Goal: Transaction & Acquisition: Purchase product/service

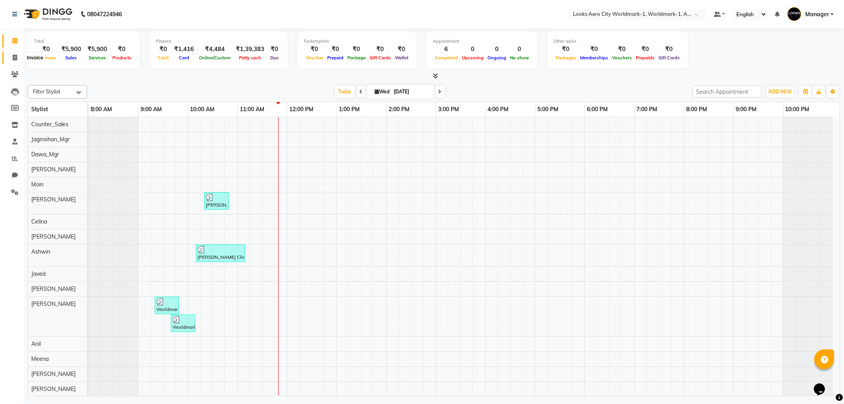
click at [14, 55] on icon at bounding box center [15, 58] width 4 height 6
select select "service"
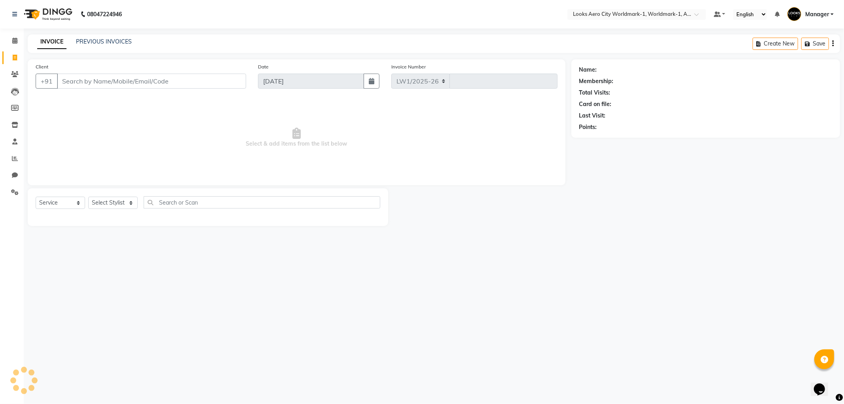
select select "8573"
type input "7116"
click at [85, 80] on input "Client" at bounding box center [151, 81] width 189 height 15
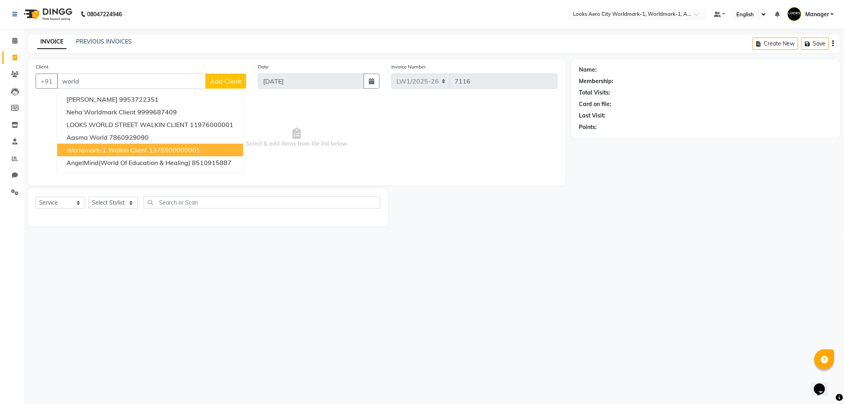
click at [108, 150] on span "Worldmark-1 Walkin Client" at bounding box center [106, 150] width 81 height 8
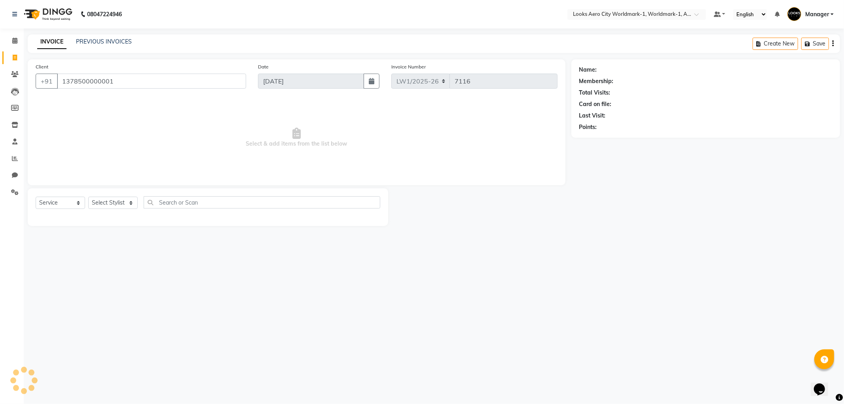
type input "1378500000001"
select select "1: Object"
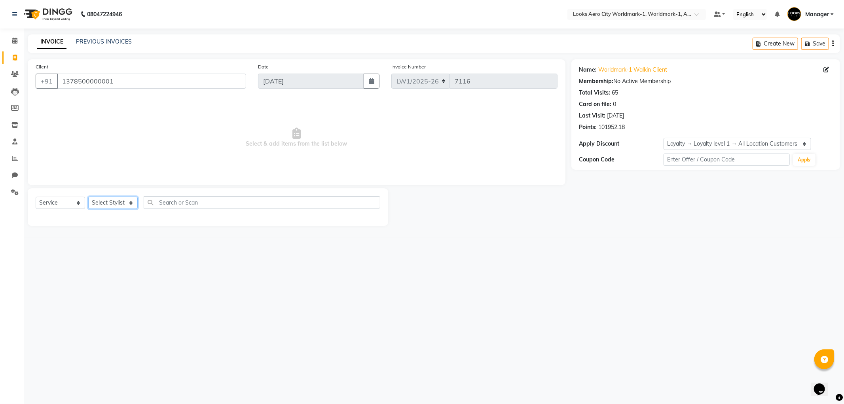
click at [133, 204] on select "Select Stylist [PERSON_NAME] [PERSON_NAME] [PERSON_NAME] [PERSON_NAME] Counter_…" at bounding box center [112, 203] width 49 height 12
select select "84543"
click at [88, 197] on select "Select Stylist [PERSON_NAME] [PERSON_NAME] [PERSON_NAME] [PERSON_NAME] Counter_…" at bounding box center [112, 203] width 49 height 12
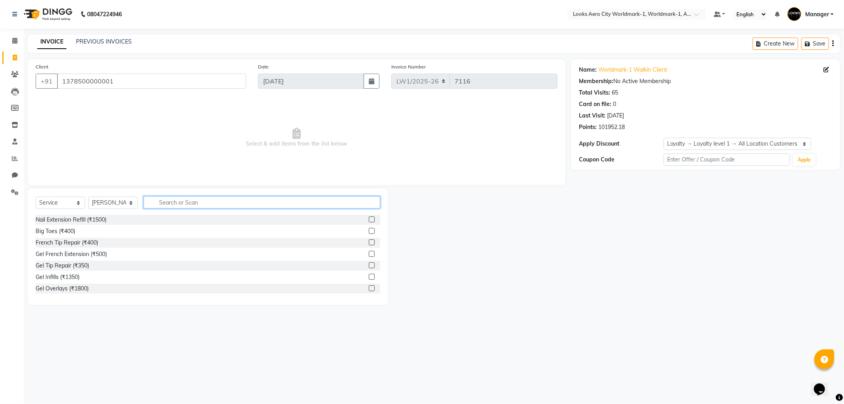
click at [172, 204] on input "text" at bounding box center [262, 202] width 237 height 12
type input "sha"
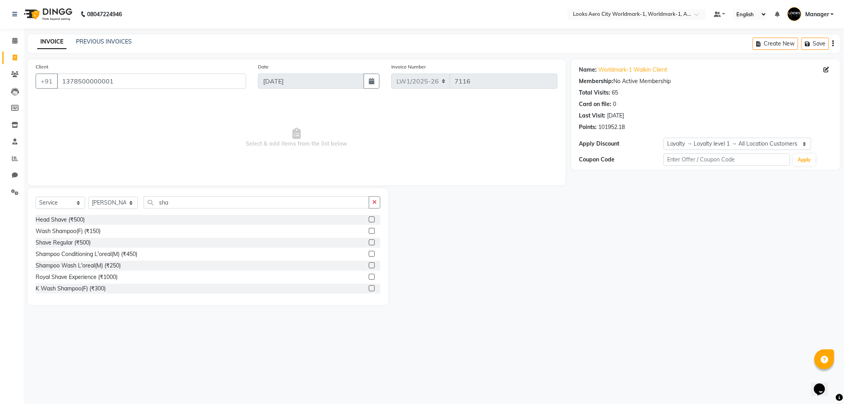
click at [369, 243] on label at bounding box center [372, 242] width 6 height 6
click at [369, 243] on input "checkbox" at bounding box center [371, 242] width 5 height 5
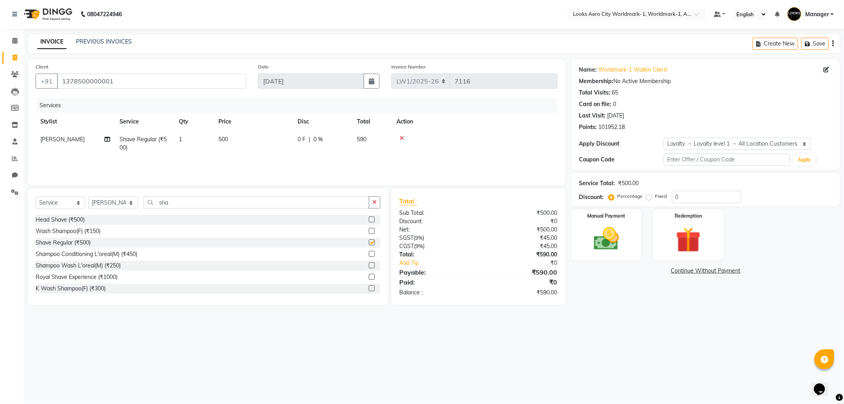
checkbox input "false"
click at [269, 138] on td "500" at bounding box center [253, 144] width 79 height 26
select select "84543"
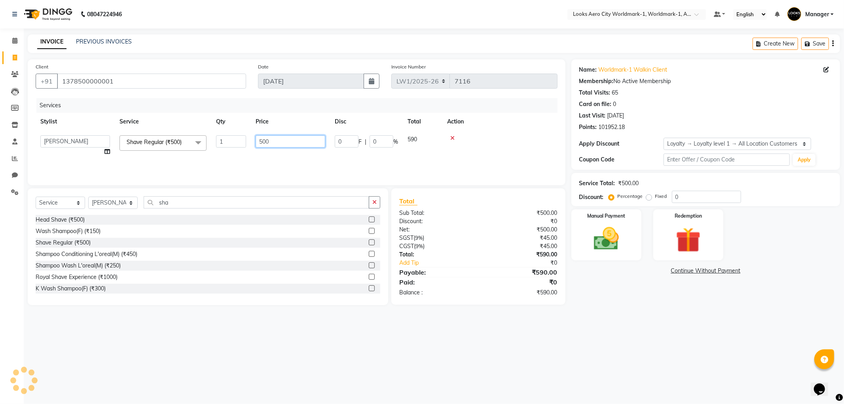
click at [276, 137] on input "500" at bounding box center [291, 141] width 70 height 12
type input "5"
type input "350"
drag, startPoint x: 234, startPoint y: 148, endPoint x: 236, endPoint y: 139, distance: 8.4
click at [235, 145] on tr "Abhishek_Nails [PERSON_NAME] [PERSON_NAME] [PERSON_NAME] [PERSON_NAME] Counter_…" at bounding box center [297, 146] width 522 height 30
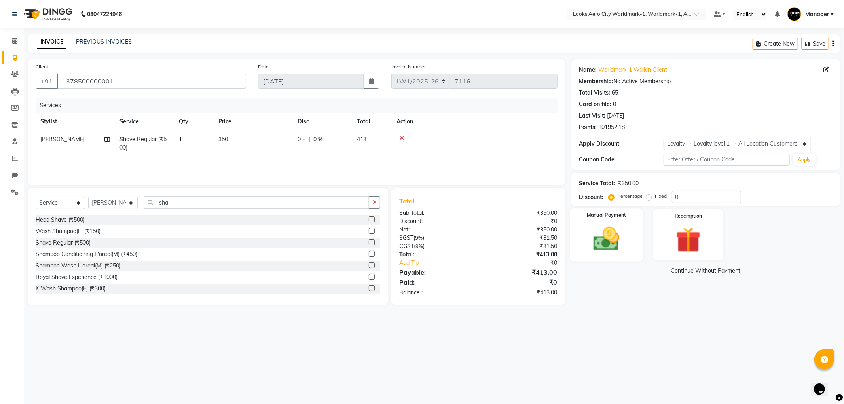
click at [610, 245] on img at bounding box center [606, 239] width 42 height 30
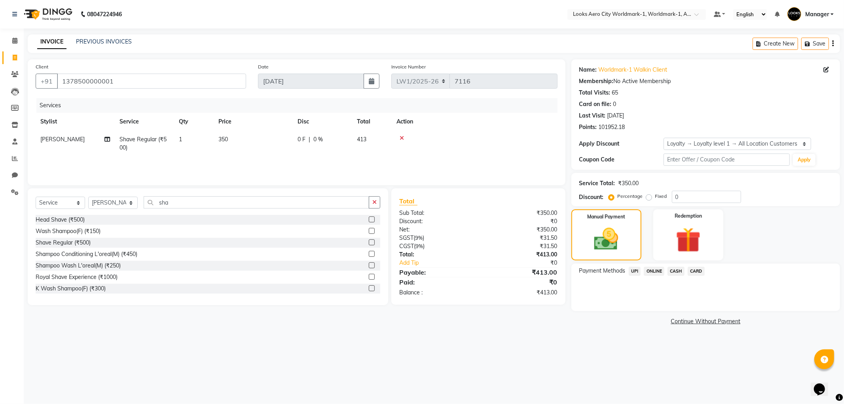
click at [697, 272] on span "CARD" at bounding box center [696, 271] width 17 height 9
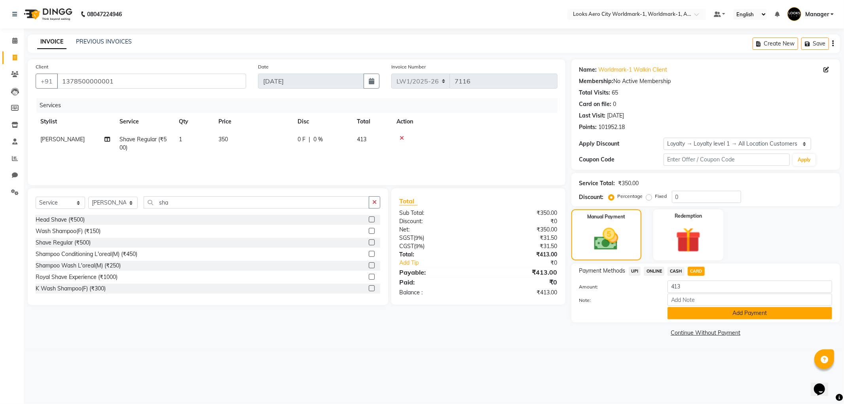
click at [711, 314] on button "Add Payment" at bounding box center [750, 313] width 165 height 12
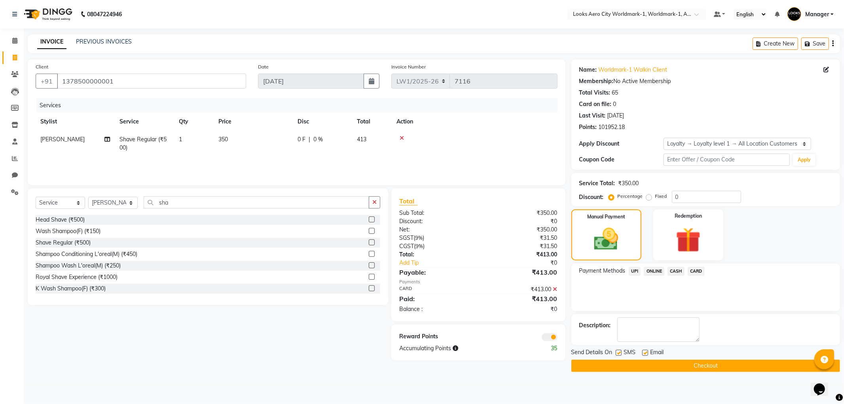
click at [546, 338] on span at bounding box center [550, 337] width 16 height 8
click at [558, 338] on input "checkbox" at bounding box center [558, 338] width 0 height 0
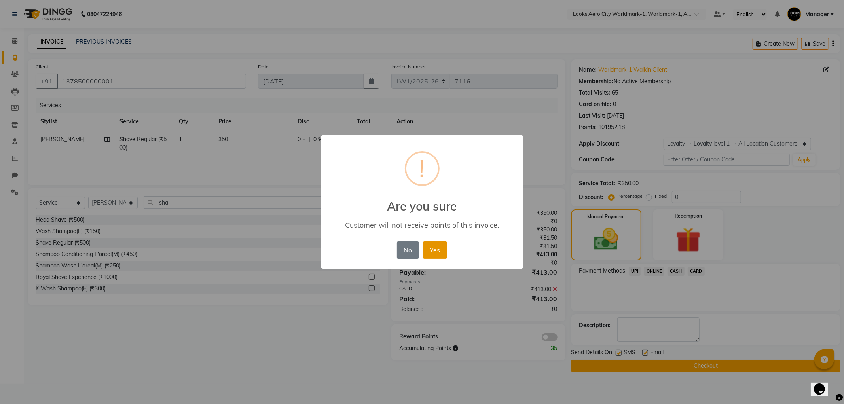
click at [428, 254] on button "Yes" at bounding box center [435, 249] width 24 height 17
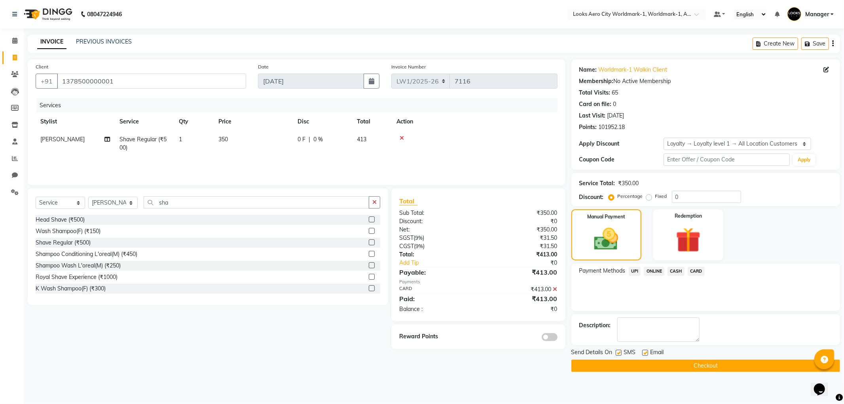
click at [686, 363] on button "Checkout" at bounding box center [706, 366] width 269 height 12
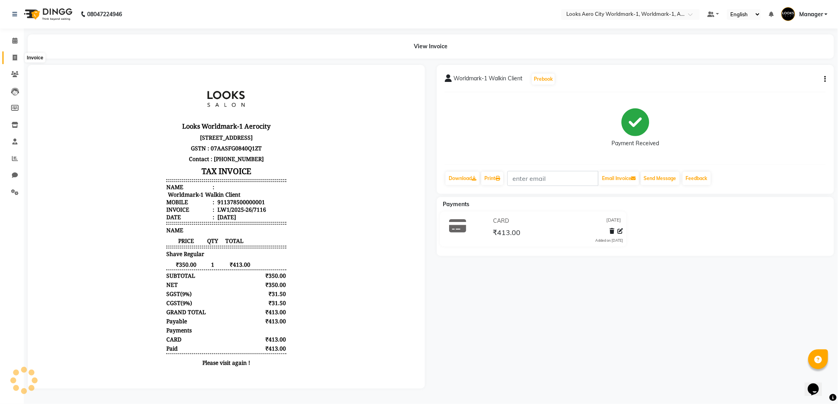
click at [14, 57] on icon at bounding box center [15, 58] width 4 height 6
select select "service"
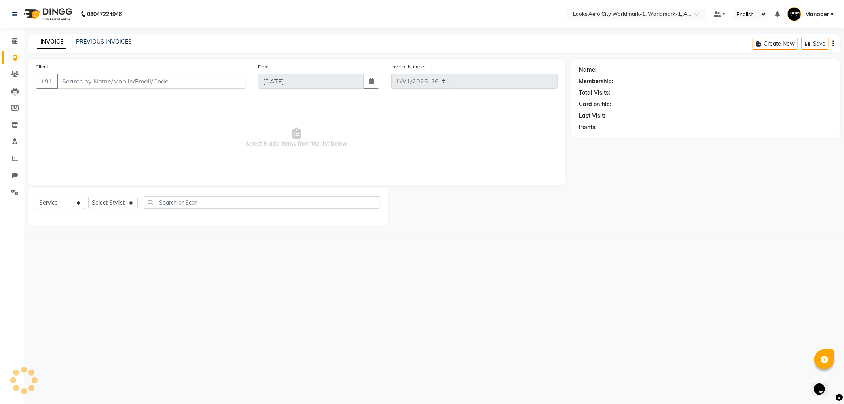
select select "8573"
type input "7117"
click at [74, 85] on input "Client" at bounding box center [151, 81] width 189 height 15
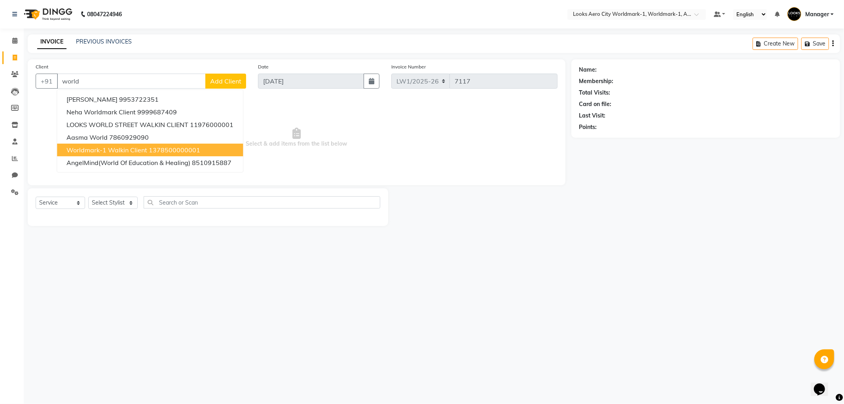
click at [112, 151] on span "Worldmark-1 Walkin Client" at bounding box center [106, 150] width 81 height 8
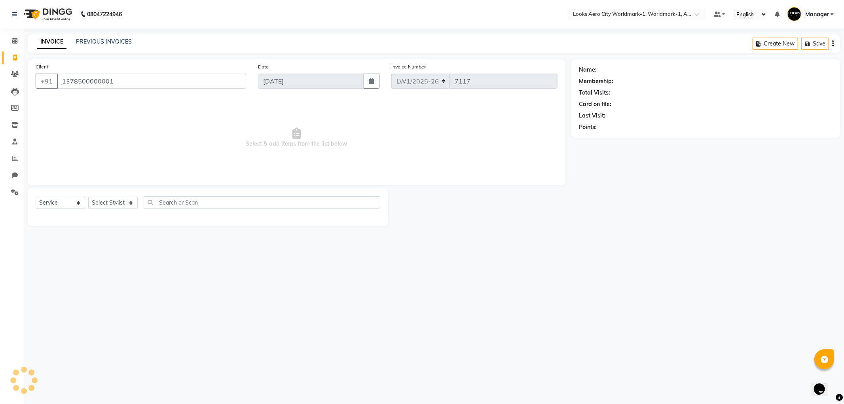
type input "1378500000001"
select select "1: Object"
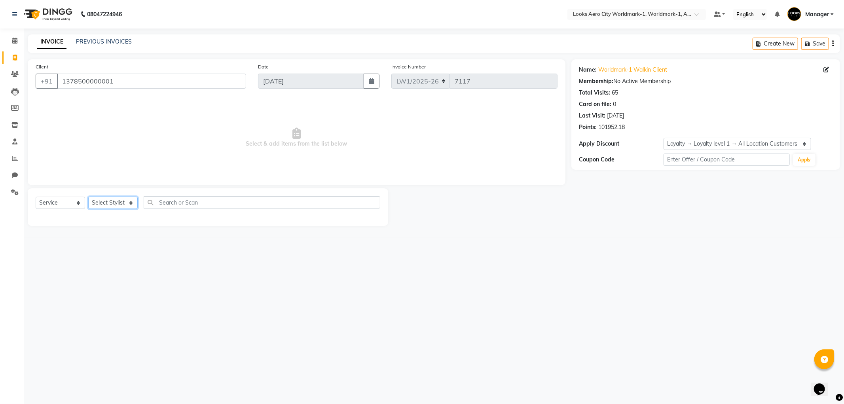
click at [131, 201] on select "Select Stylist [PERSON_NAME] [PERSON_NAME] [PERSON_NAME] [PERSON_NAME] Counter_…" at bounding box center [112, 203] width 49 height 12
select select "84554"
click at [88, 197] on select "Select Stylist [PERSON_NAME] [PERSON_NAME] [PERSON_NAME] [PERSON_NAME] Counter_…" at bounding box center [112, 203] width 49 height 12
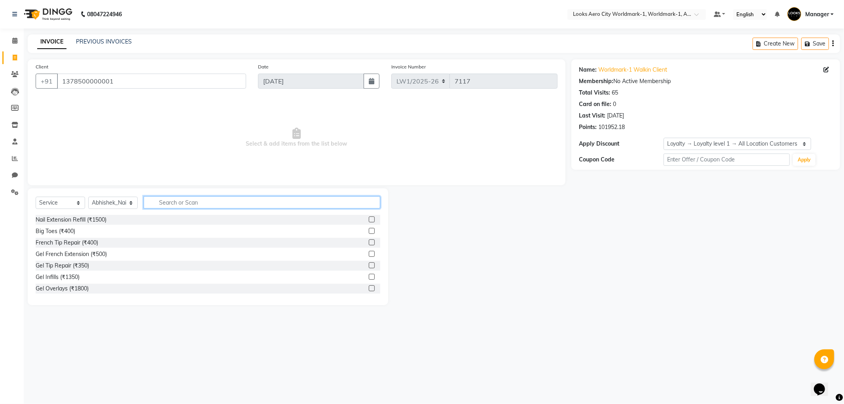
click at [168, 202] on input "text" at bounding box center [262, 202] width 237 height 12
type input "gel"
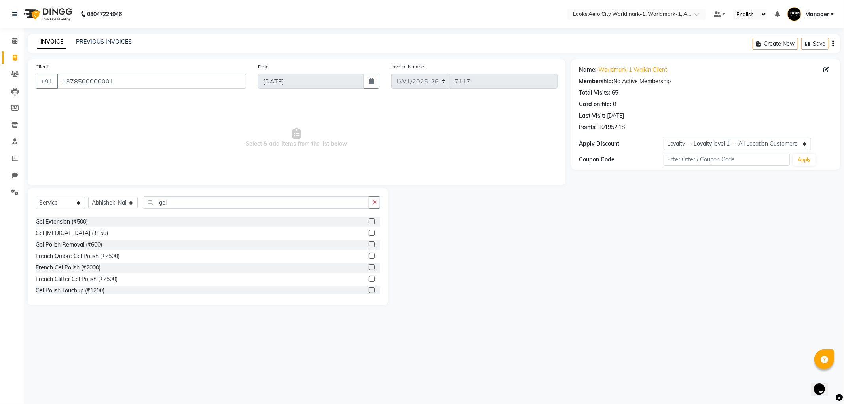
click at [369, 288] on label at bounding box center [372, 290] width 6 height 6
click at [369, 288] on input "checkbox" at bounding box center [371, 290] width 5 height 5
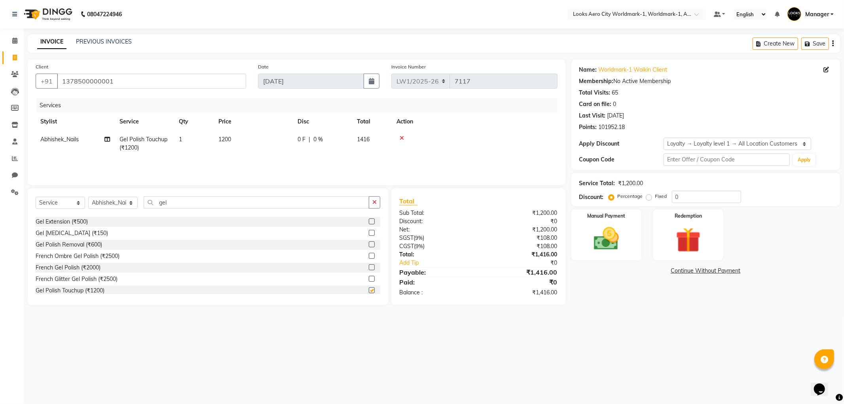
checkbox input "false"
click at [129, 203] on select "Select Stylist [PERSON_NAME] [PERSON_NAME] [PERSON_NAME] [PERSON_NAME] Counter_…" at bounding box center [112, 203] width 49 height 12
select select "84537"
click at [88, 197] on select "Select Stylist [PERSON_NAME] [PERSON_NAME] [PERSON_NAME] [PERSON_NAME] Counter_…" at bounding box center [112, 203] width 49 height 12
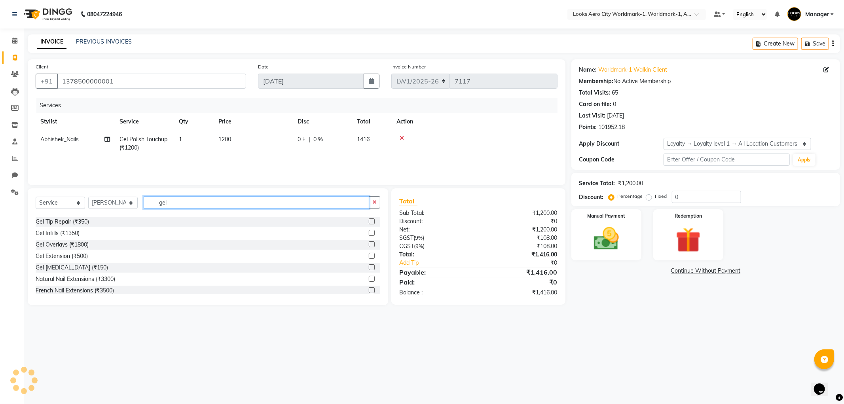
click at [189, 201] on input "gel" at bounding box center [257, 202] width 226 height 12
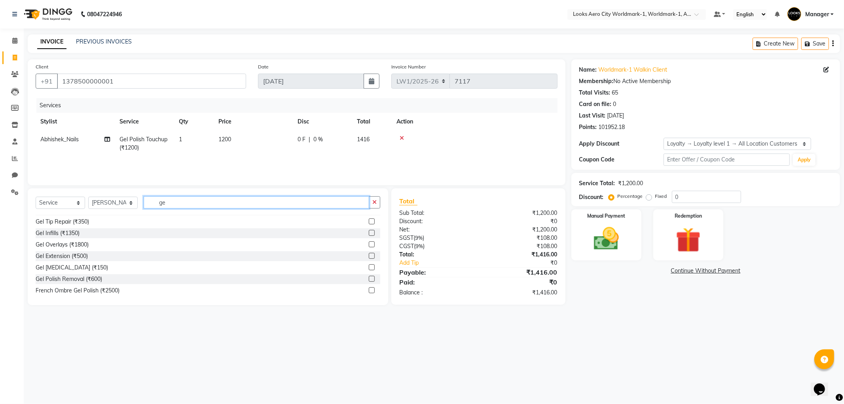
type input "g"
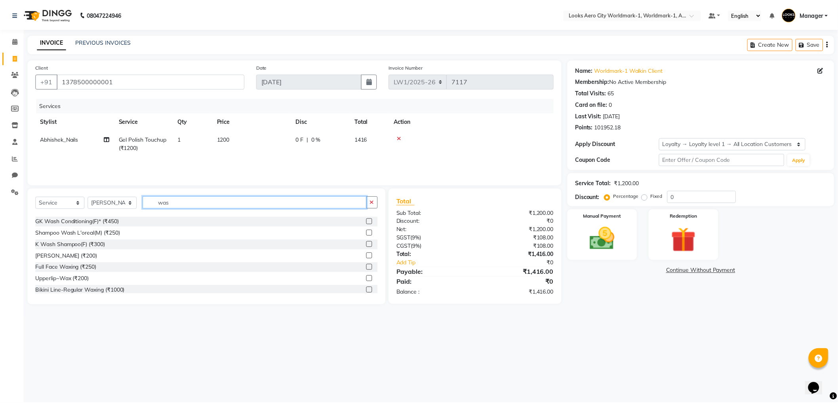
scroll to position [0, 0]
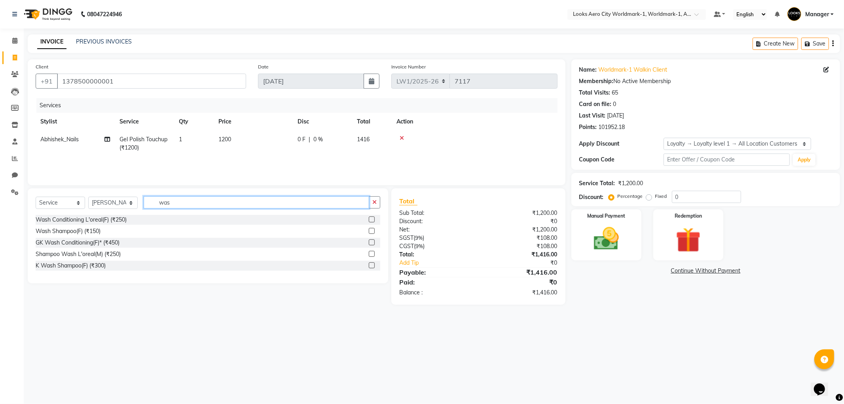
type input "was"
click at [372, 219] on label at bounding box center [372, 220] width 6 height 6
click at [372, 219] on input "checkbox" at bounding box center [371, 219] width 5 height 5
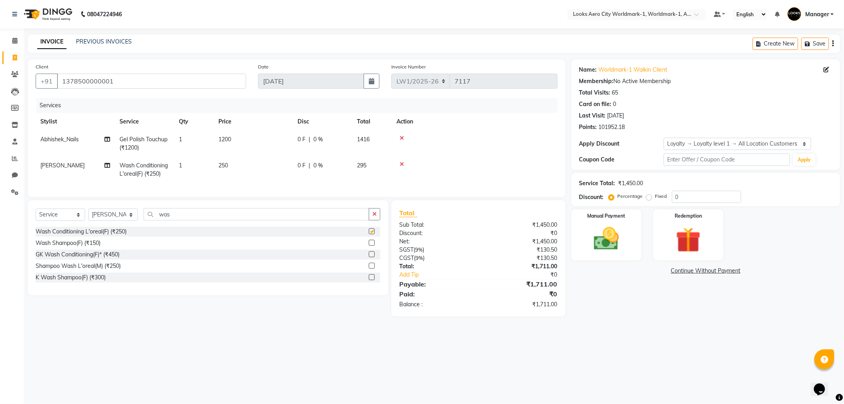
checkbox input "false"
click at [177, 220] on input "was" at bounding box center [257, 214] width 226 height 12
type input "w"
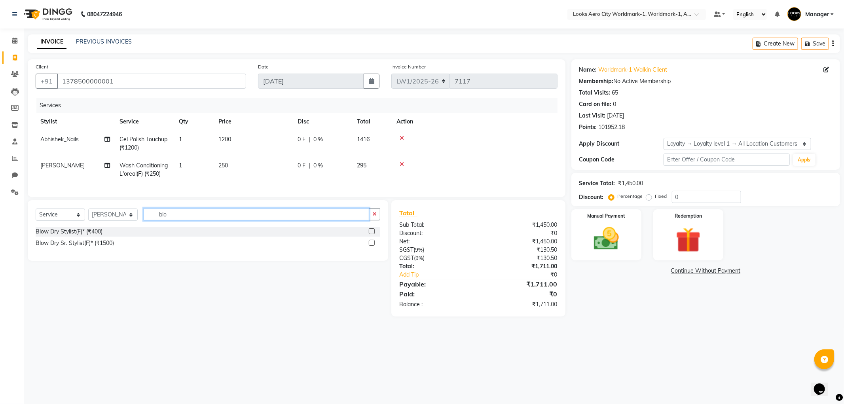
type input "blo"
click at [373, 234] on label at bounding box center [372, 231] width 6 height 6
click at [373, 234] on input "checkbox" at bounding box center [371, 231] width 5 height 5
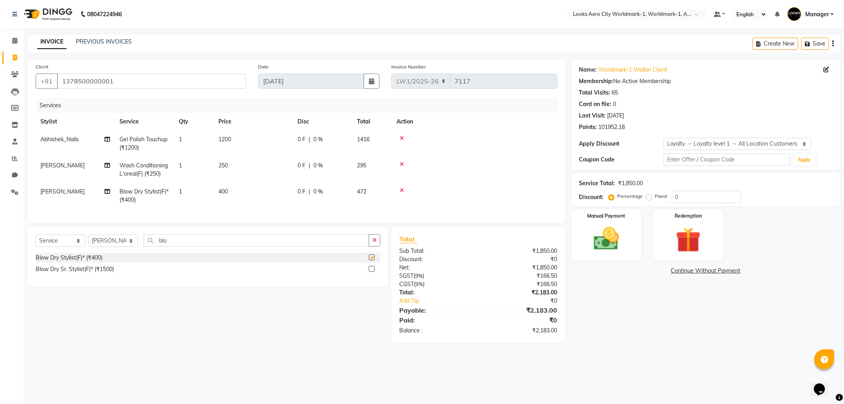
checkbox input "false"
click at [258, 161] on td "250" at bounding box center [253, 170] width 79 height 26
select select "84537"
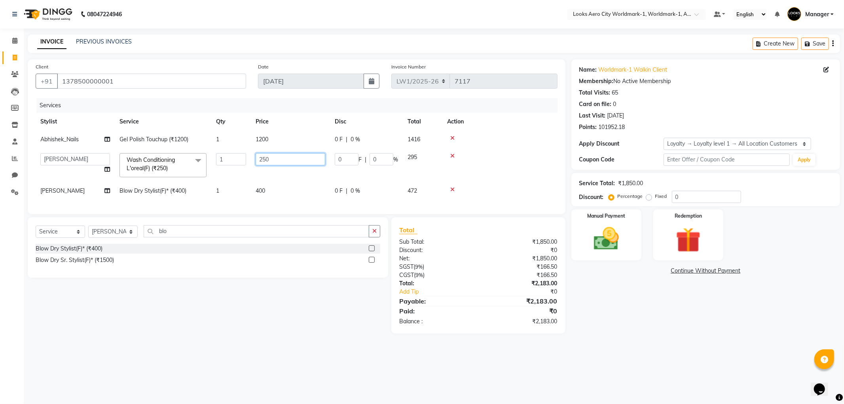
click at [282, 161] on input "250" at bounding box center [291, 159] width 70 height 12
type input "2"
type input "400"
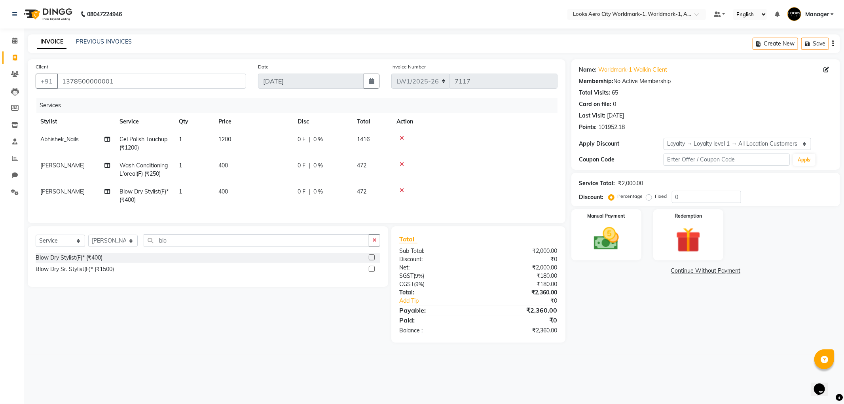
click at [276, 187] on td "400" at bounding box center [253, 196] width 79 height 26
select select "84537"
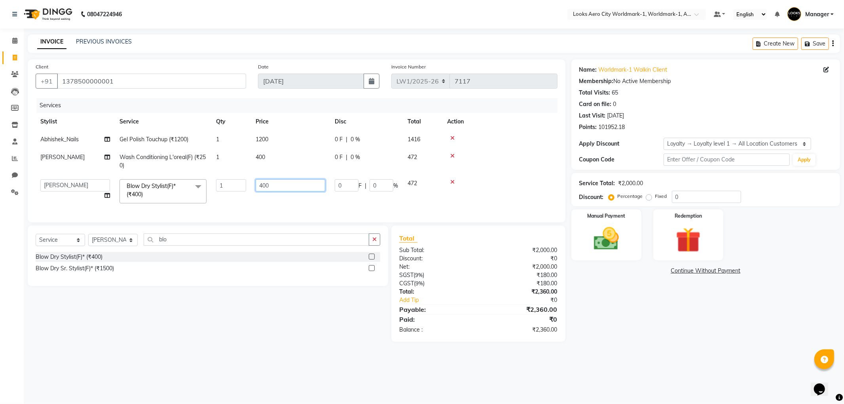
click at [279, 184] on input "400" at bounding box center [291, 185] width 70 height 12
type input "4"
type input "600"
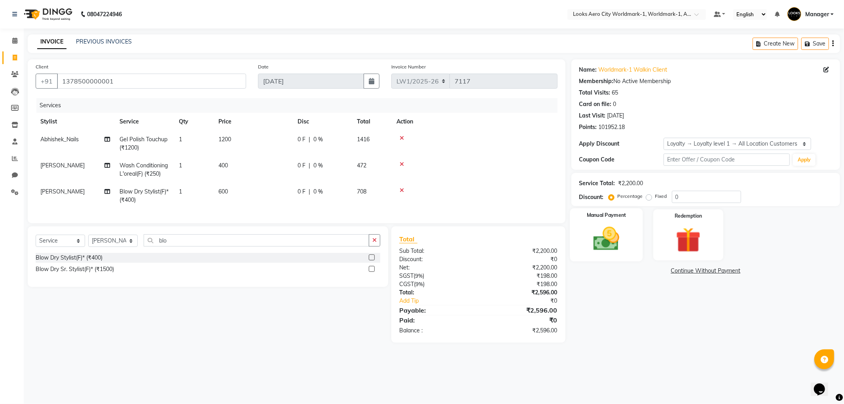
click at [599, 246] on img at bounding box center [606, 239] width 42 height 30
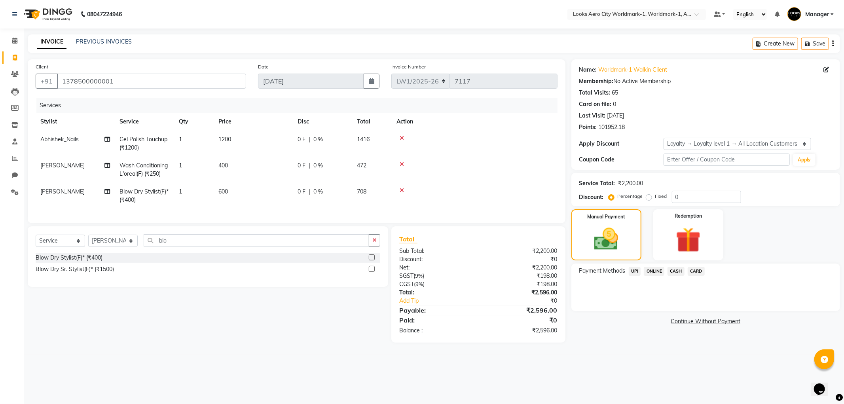
click at [694, 267] on span "CARD" at bounding box center [696, 271] width 17 height 9
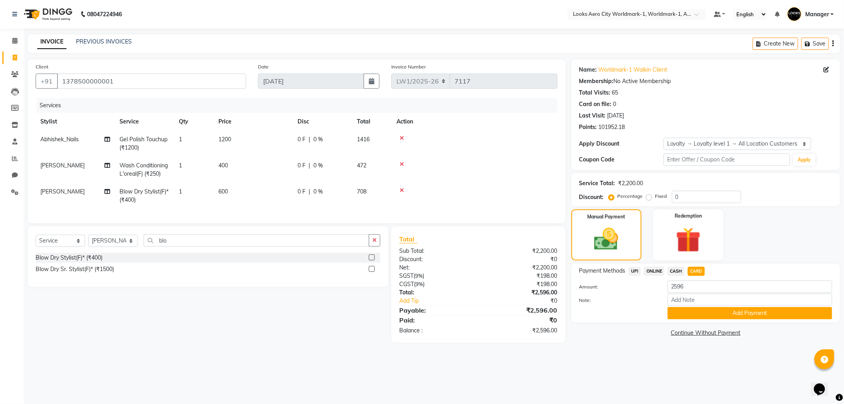
click at [686, 314] on button "Add Payment" at bounding box center [750, 313] width 165 height 12
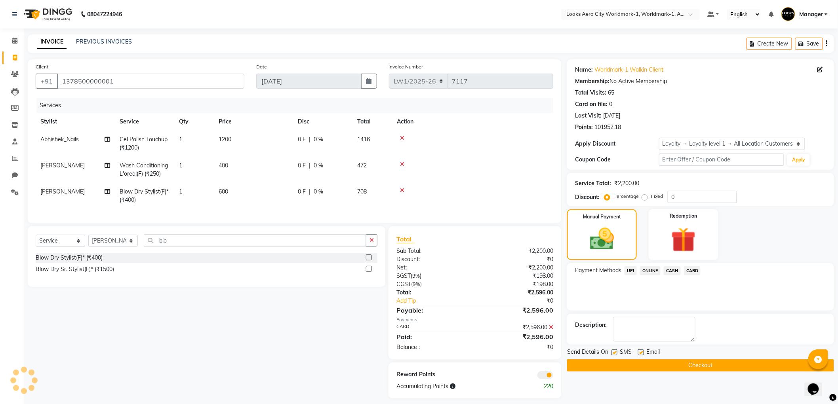
click at [543, 379] on span at bounding box center [545, 375] width 16 height 8
click at [553, 376] on input "checkbox" at bounding box center [553, 376] width 0 height 0
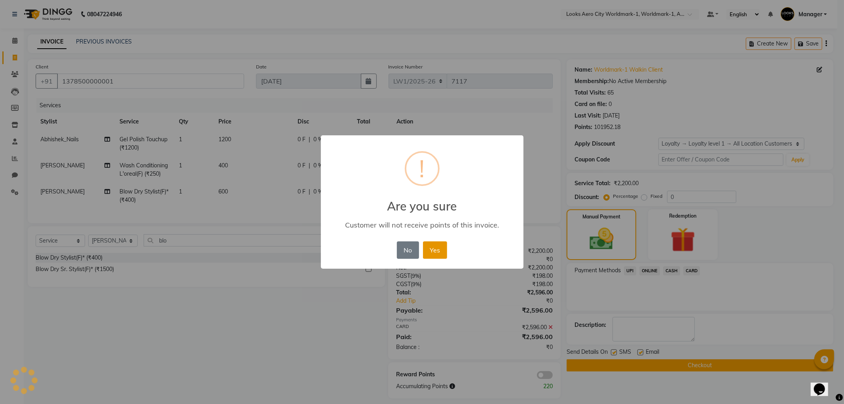
click at [442, 251] on button "Yes" at bounding box center [435, 249] width 24 height 17
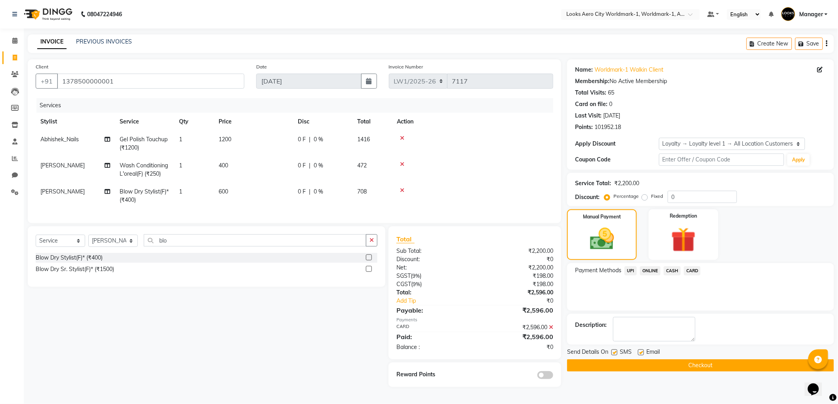
click at [690, 365] on button "Checkout" at bounding box center [700, 365] width 267 height 12
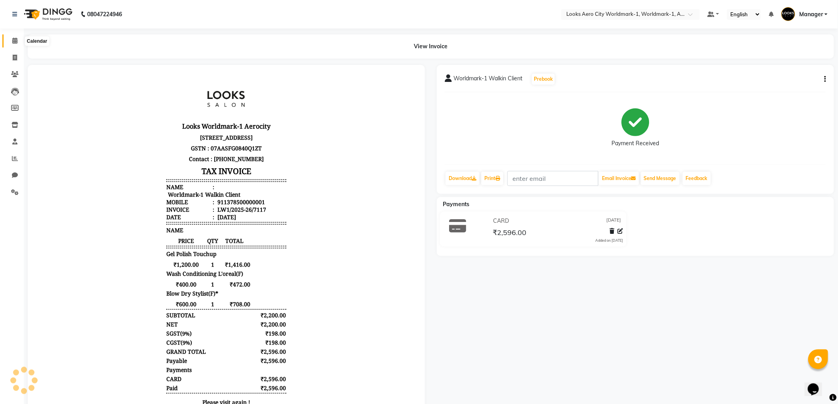
click at [14, 44] on icon at bounding box center [14, 41] width 5 height 6
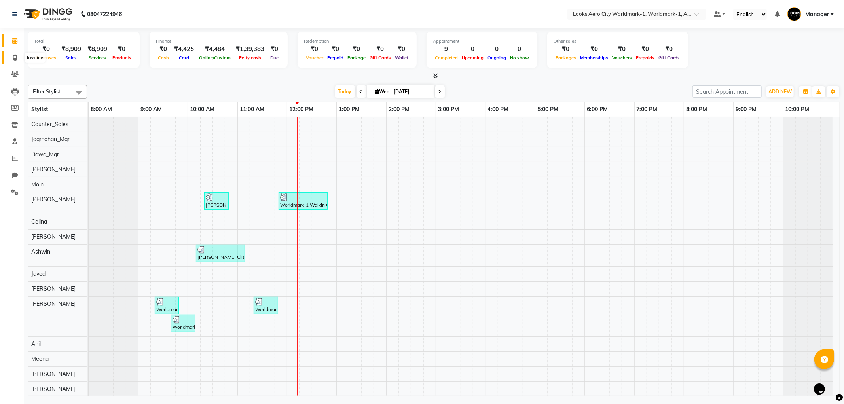
click at [16, 57] on icon at bounding box center [15, 58] width 4 height 6
select select "service"
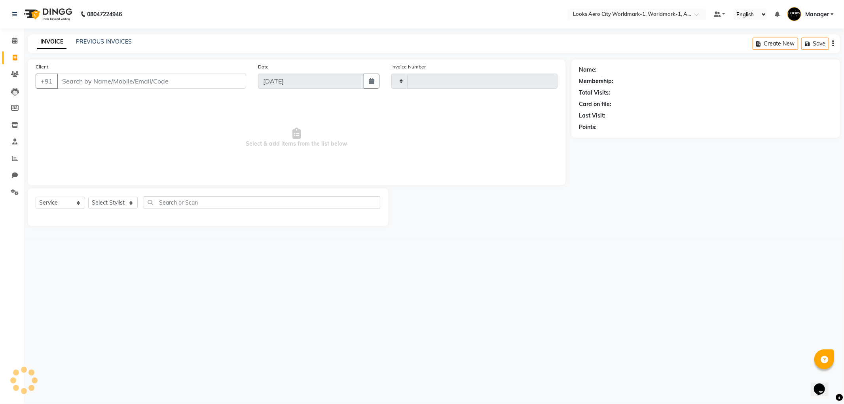
type input "7118"
select select "8573"
click at [99, 38] on link "PREVIOUS INVOICES" at bounding box center [104, 41] width 56 height 7
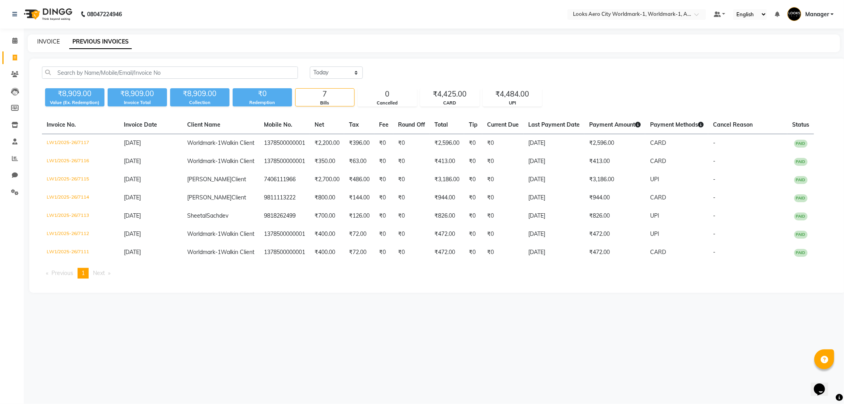
click at [54, 40] on link "INVOICE" at bounding box center [48, 41] width 23 height 7
select select "service"
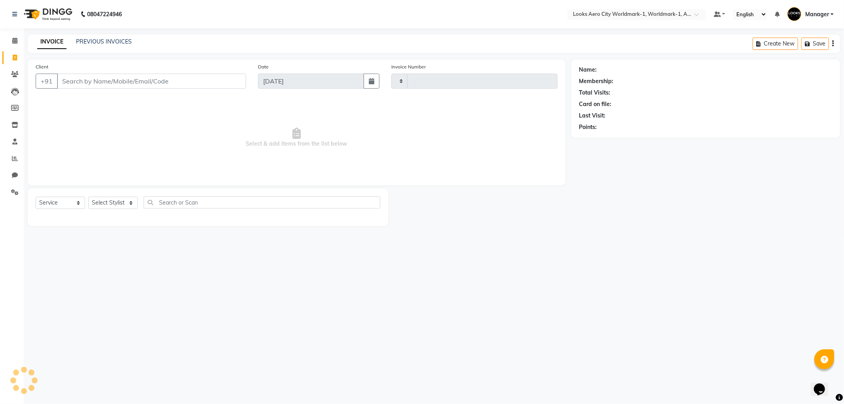
click at [80, 78] on input "Client" at bounding box center [151, 81] width 189 height 15
type input "7118"
select select "8573"
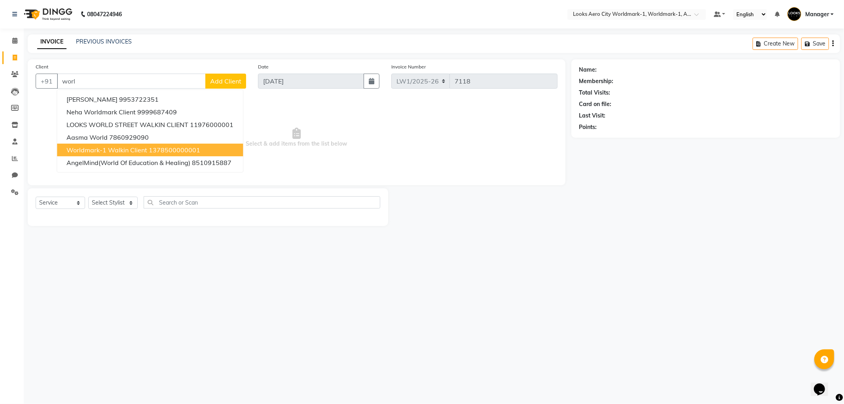
click at [100, 149] on span "Worldmark-1 Walkin Client" at bounding box center [106, 150] width 81 height 8
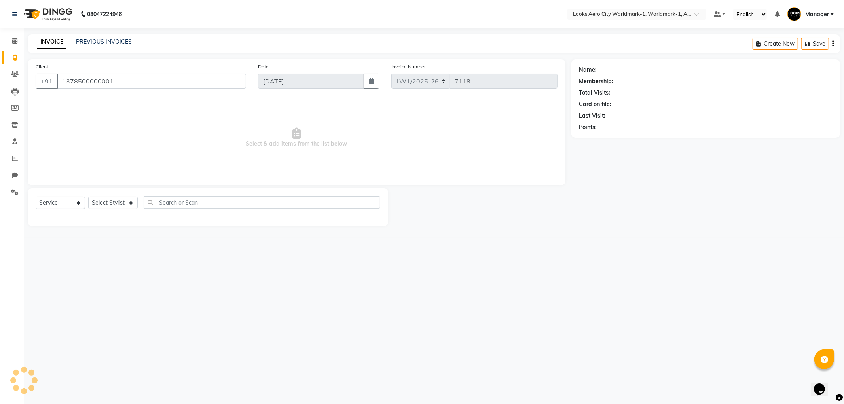
type input "1378500000001"
select select "1: Object"
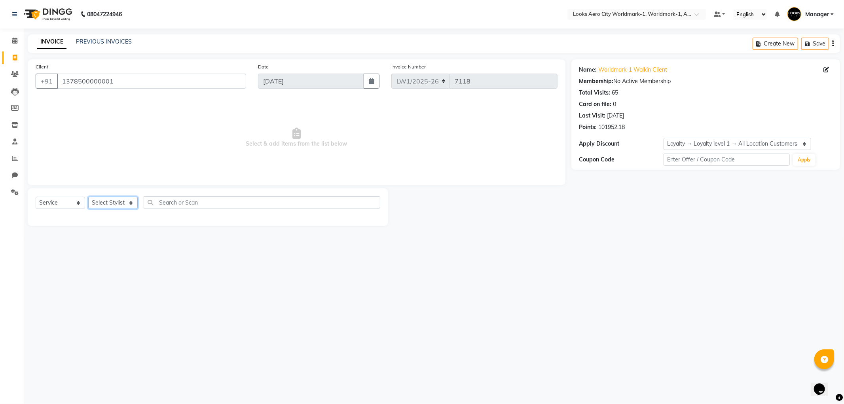
click at [132, 205] on select "Select Stylist [PERSON_NAME] [PERSON_NAME] [PERSON_NAME] [PERSON_NAME] Counter_…" at bounding box center [112, 203] width 49 height 12
select select "84543"
click at [88, 197] on select "Select Stylist [PERSON_NAME] [PERSON_NAME] [PERSON_NAME] [PERSON_NAME] Counter_…" at bounding box center [112, 203] width 49 height 12
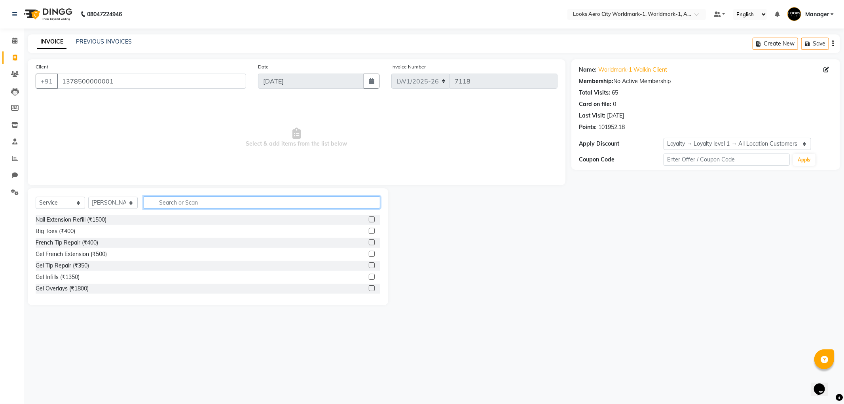
click at [162, 200] on input "text" at bounding box center [262, 202] width 237 height 12
click at [11, 42] on span at bounding box center [15, 40] width 14 height 9
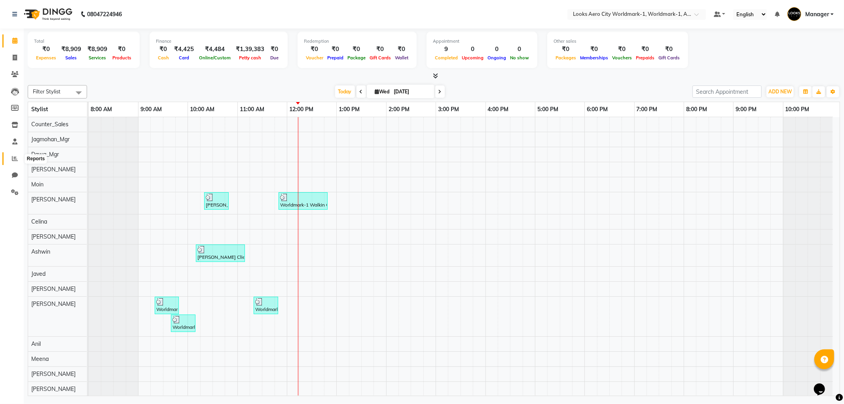
click at [15, 160] on icon at bounding box center [15, 159] width 6 height 6
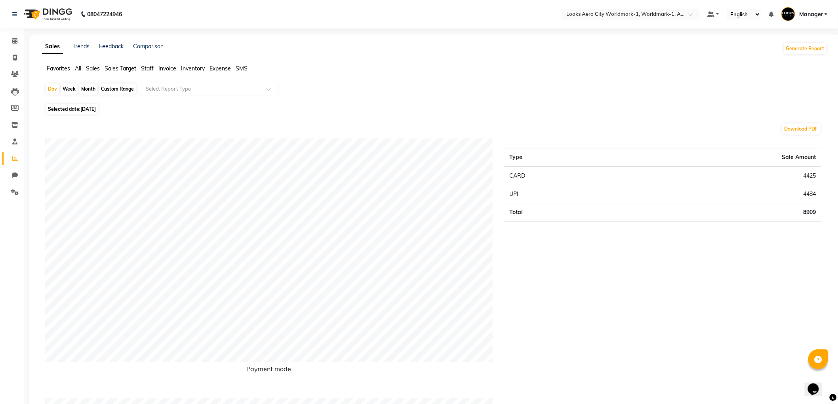
click at [150, 70] on span "Staff" at bounding box center [147, 68] width 13 height 7
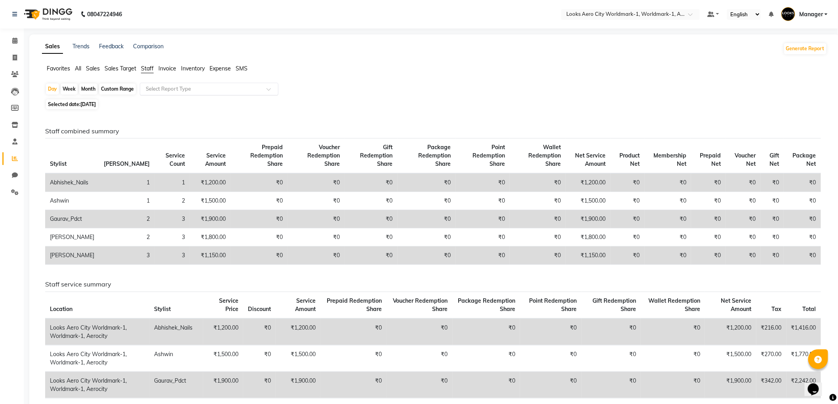
click at [159, 87] on input "text" at bounding box center [201, 89] width 114 height 8
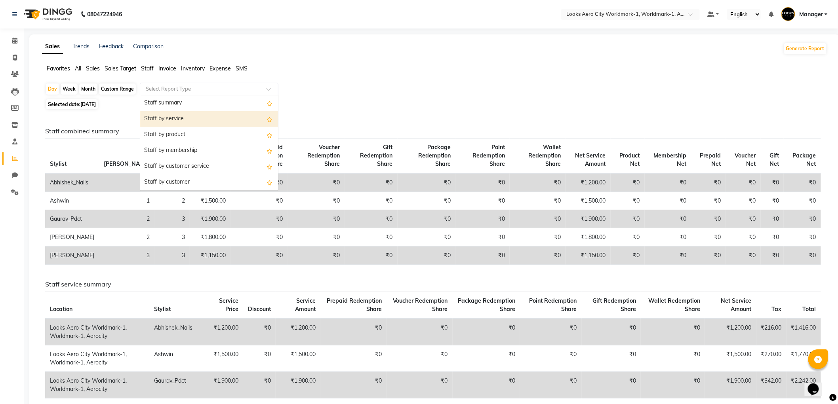
click at [221, 125] on div "Staff by service" at bounding box center [209, 119] width 138 height 16
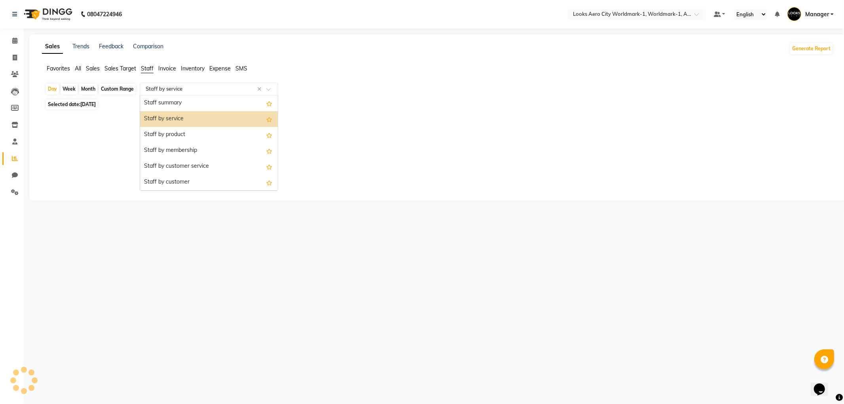
click at [194, 92] on input "text" at bounding box center [201, 89] width 114 height 8
select select "full_report"
select select "csv"
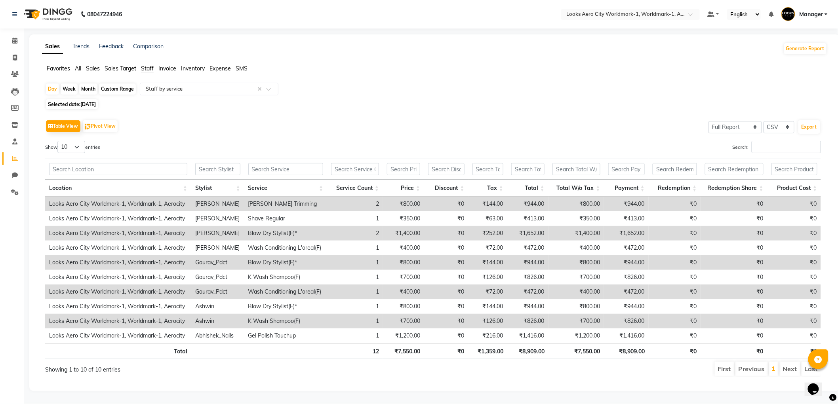
click at [334, 92] on div "Day Week Month Custom Range Select Report Type × Staff by service ×" at bounding box center [434, 90] width 779 height 14
click at [222, 172] on input "text" at bounding box center [217, 169] width 45 height 12
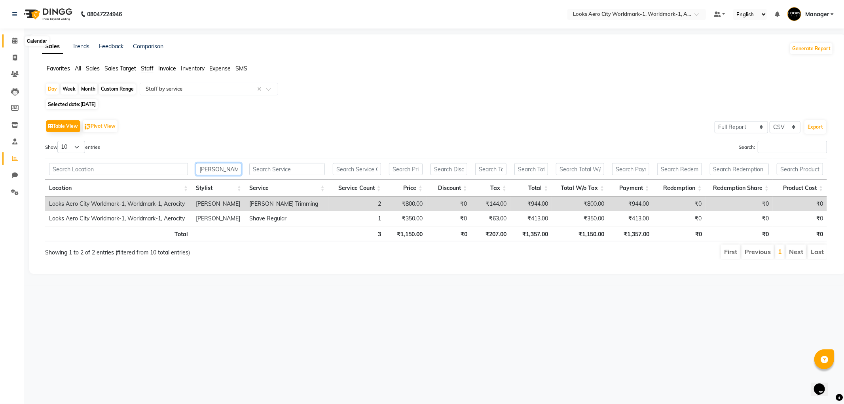
type input "[PERSON_NAME]"
click at [18, 44] on span at bounding box center [15, 40] width 14 height 9
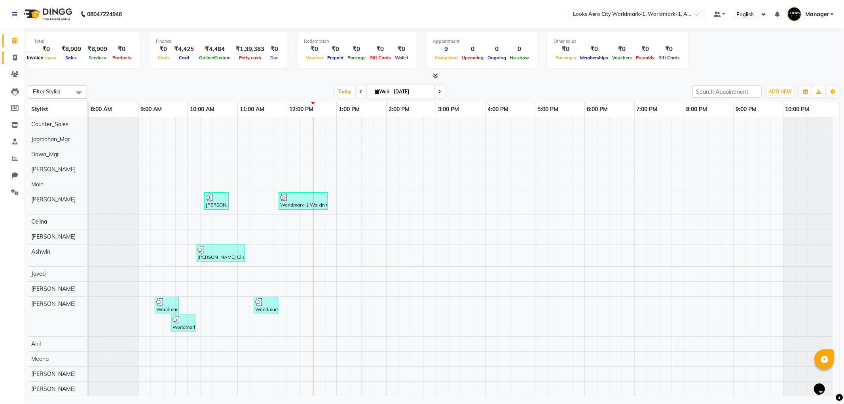
click at [12, 56] on span at bounding box center [15, 57] width 14 height 9
select select "service"
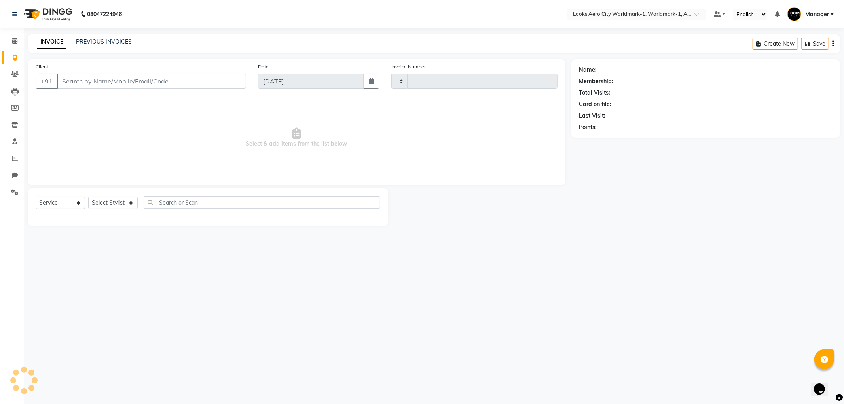
click at [124, 84] on input "Client" at bounding box center [151, 81] width 189 height 15
type input "7118"
select select "8573"
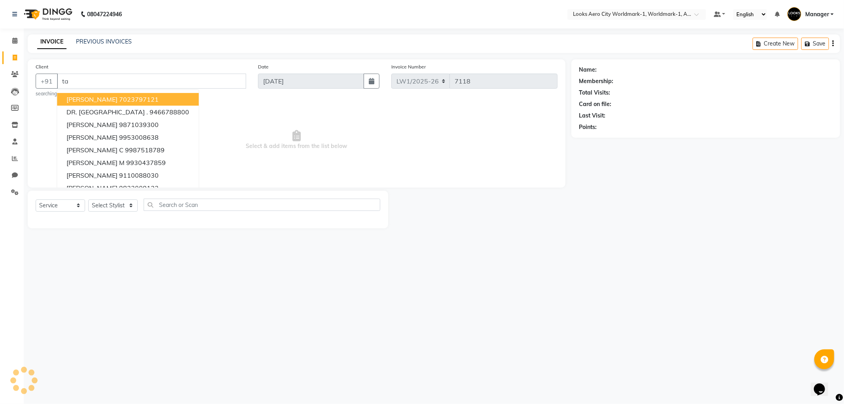
type input "t"
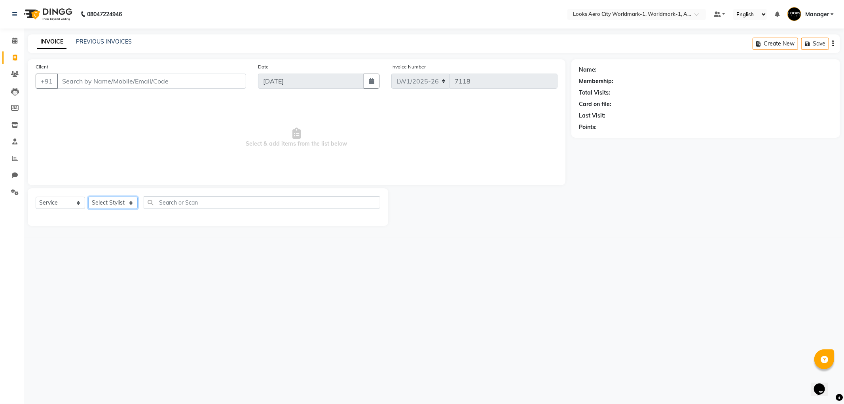
click at [133, 203] on select "Select Stylist [PERSON_NAME] [PERSON_NAME] [PERSON_NAME] [PERSON_NAME] Counter_…" at bounding box center [112, 203] width 49 height 12
select select "84548"
click at [88, 197] on select "Select Stylist [PERSON_NAME] [PERSON_NAME] [PERSON_NAME] [PERSON_NAME] Counter_…" at bounding box center [112, 203] width 49 height 12
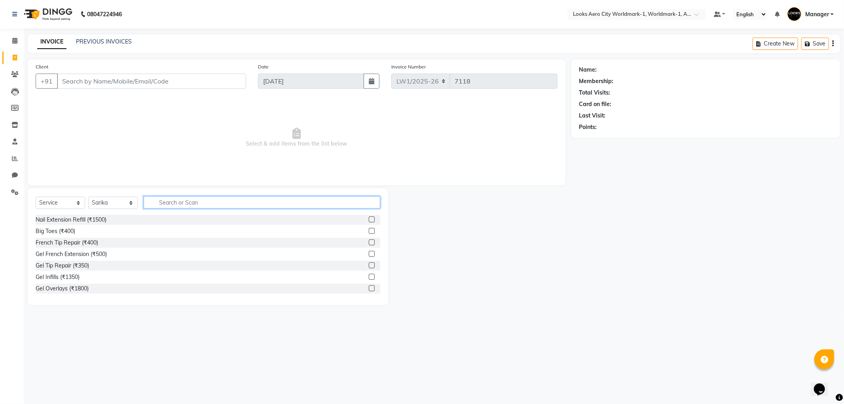
click at [164, 199] on input "text" at bounding box center [262, 202] width 237 height 12
type input "wax"
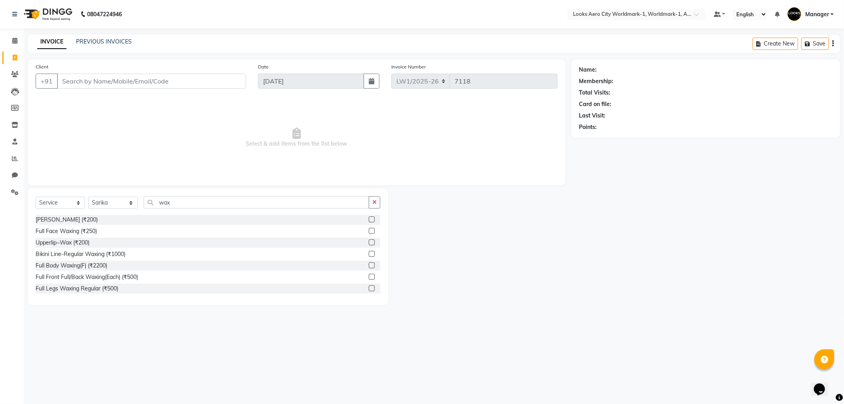
click at [369, 265] on label at bounding box center [372, 265] width 6 height 6
click at [369, 265] on input "checkbox" at bounding box center [371, 265] width 5 height 5
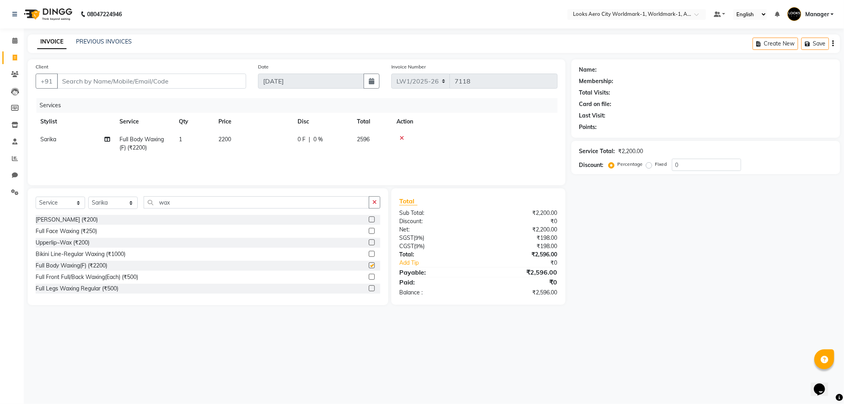
checkbox input "false"
click at [191, 207] on input "wax" at bounding box center [257, 202] width 226 height 12
type input "w"
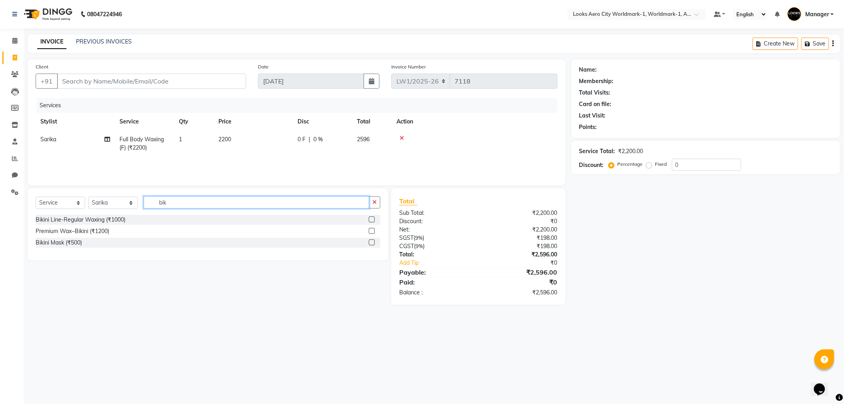
type input "bik"
click at [373, 232] on label at bounding box center [372, 231] width 6 height 6
click at [373, 232] on input "checkbox" at bounding box center [371, 231] width 5 height 5
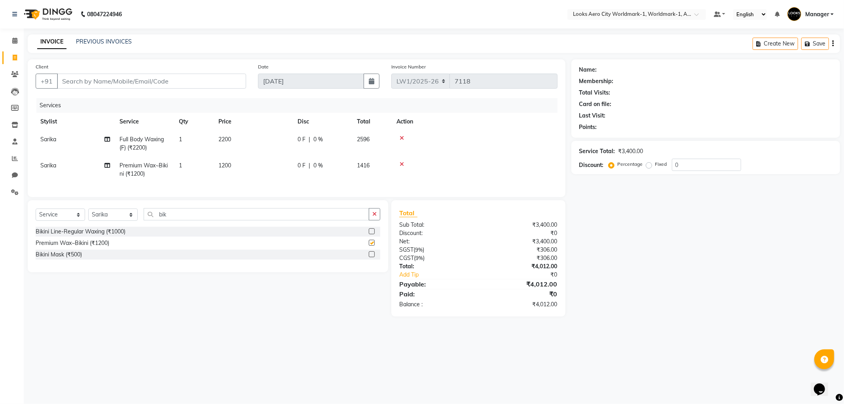
checkbox input "false"
click at [249, 167] on td "1200" at bounding box center [253, 170] width 79 height 26
select select "84548"
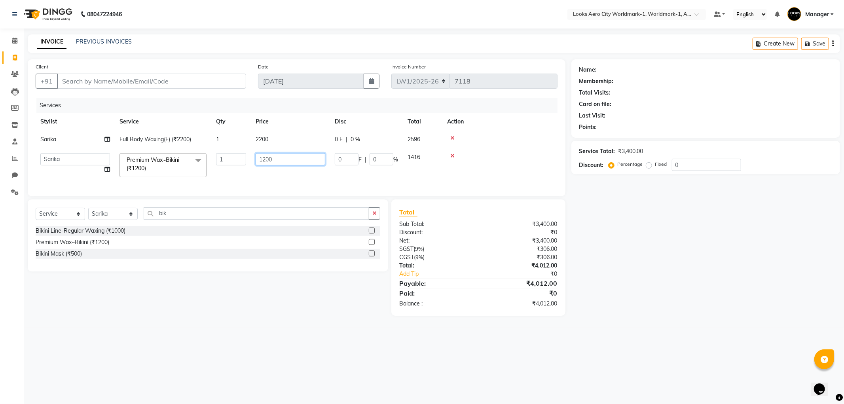
click at [277, 159] on input "1200" at bounding box center [291, 159] width 70 height 12
type input "1"
type input "3000"
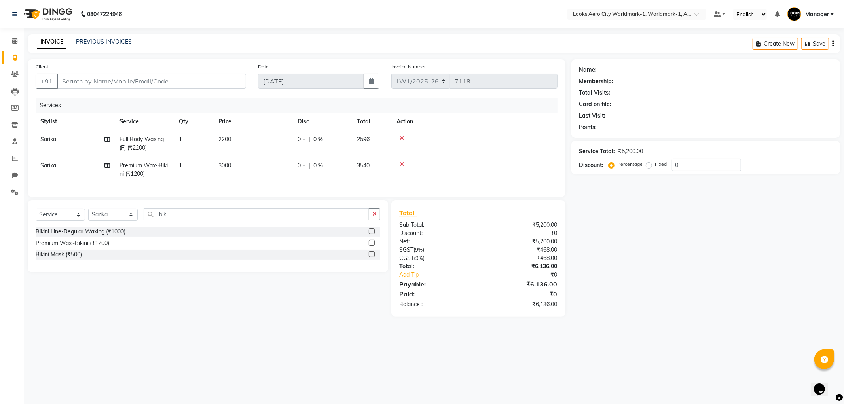
click at [289, 132] on td "2200" at bounding box center [253, 144] width 79 height 26
select select "84548"
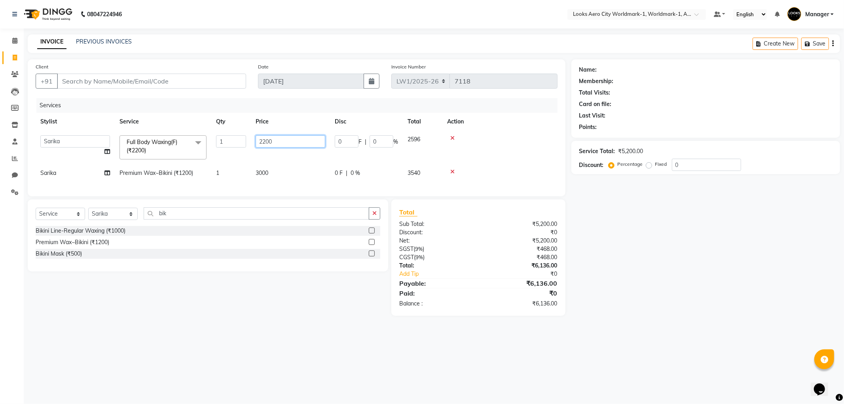
click at [307, 142] on input "2200" at bounding box center [291, 141] width 70 height 12
type input "2"
type input "4000"
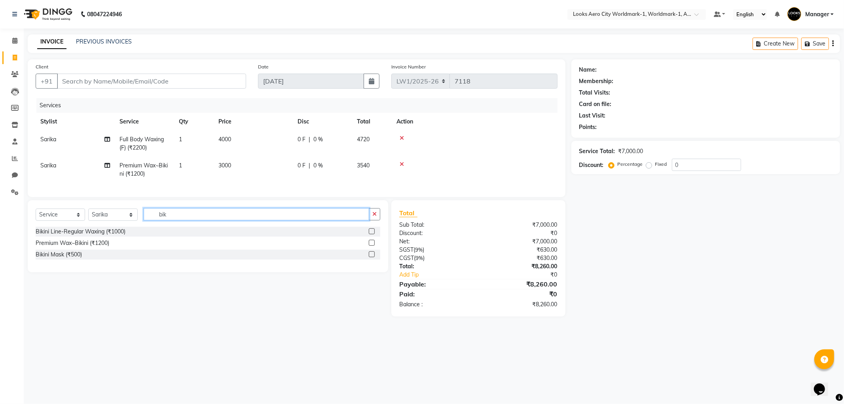
click at [188, 220] on input "bik" at bounding box center [257, 214] width 226 height 12
type input "b"
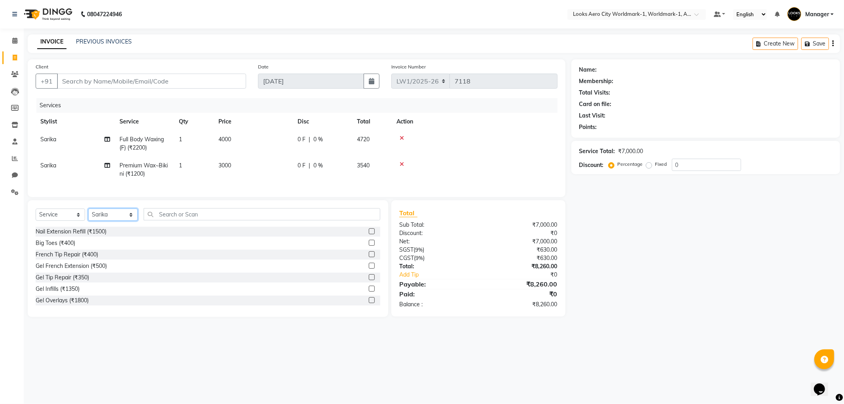
click at [132, 221] on select "Select Stylist [PERSON_NAME] [PERSON_NAME] [PERSON_NAME] [PERSON_NAME] Counter_…" at bounding box center [112, 215] width 49 height 12
select select "84535"
click at [88, 215] on select "Select Stylist [PERSON_NAME] [PERSON_NAME] [PERSON_NAME] [PERSON_NAME] Counter_…" at bounding box center [112, 215] width 49 height 12
click at [179, 220] on input "text" at bounding box center [262, 214] width 237 height 12
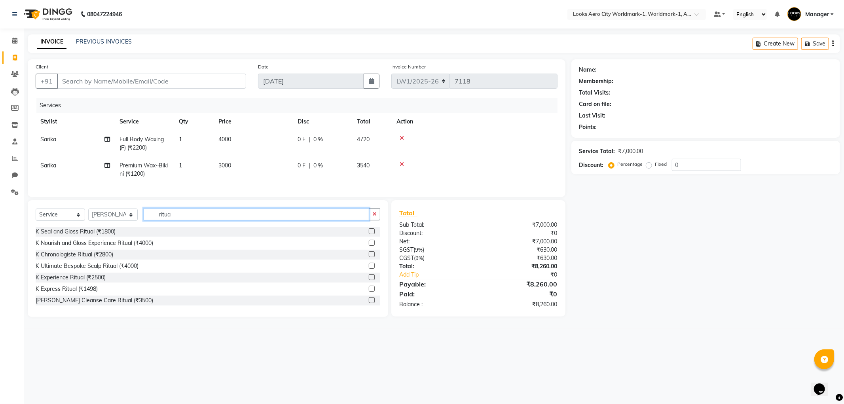
type input "ritua"
click at [369, 257] on label at bounding box center [372, 254] width 6 height 6
click at [369, 257] on input "checkbox" at bounding box center [371, 254] width 5 height 5
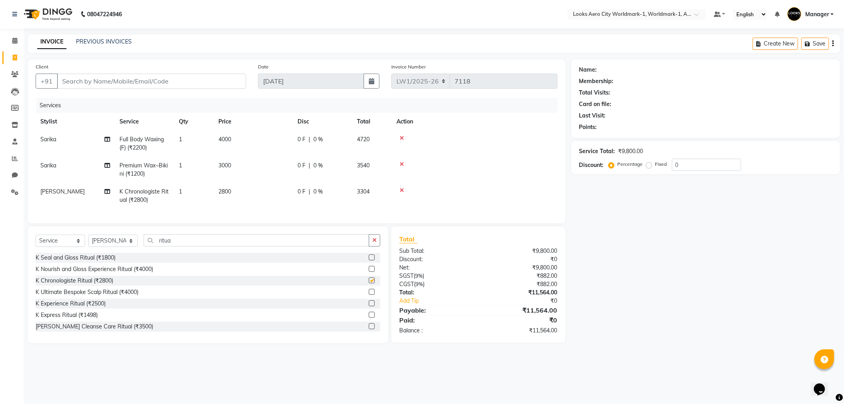
checkbox input "false"
click at [255, 196] on td "2800" at bounding box center [253, 196] width 79 height 26
select select "84535"
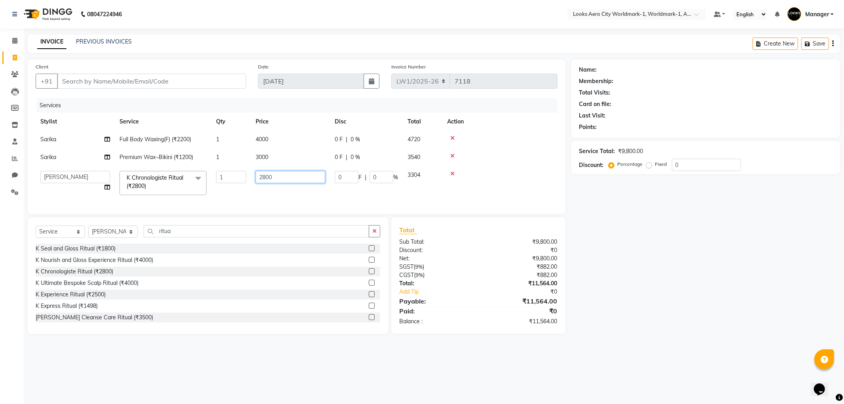
click at [291, 182] on input "2800" at bounding box center [291, 177] width 70 height 12
type input "2"
type input "5100"
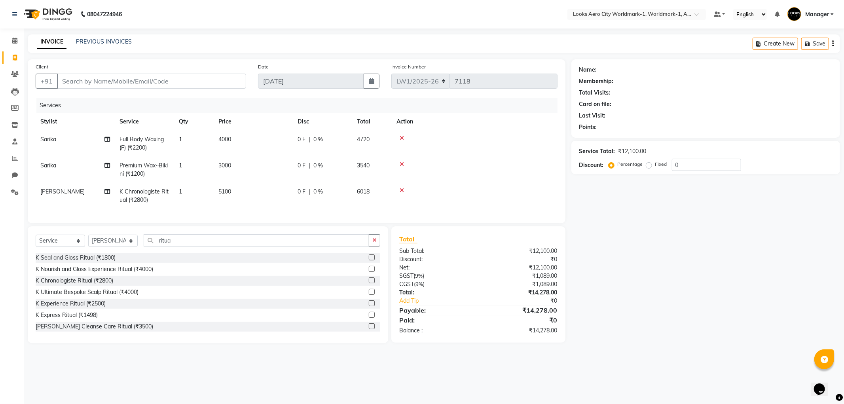
drag, startPoint x: 234, startPoint y: 175, endPoint x: 317, endPoint y: 182, distance: 83.4
click at [817, 42] on button "Save" at bounding box center [816, 44] width 28 height 12
click at [181, 78] on input "Client" at bounding box center [151, 81] width 189 height 15
click at [104, 85] on input "Client" at bounding box center [151, 81] width 189 height 15
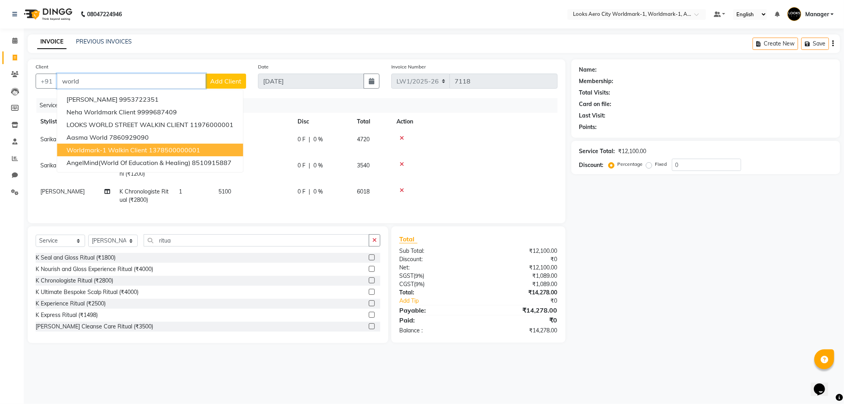
click at [120, 147] on span "Worldmark-1 Walkin Client" at bounding box center [106, 150] width 81 height 8
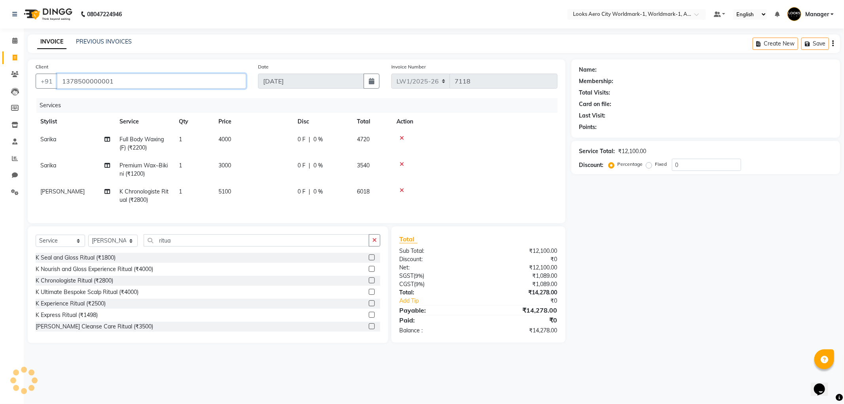
type input "1378500000001"
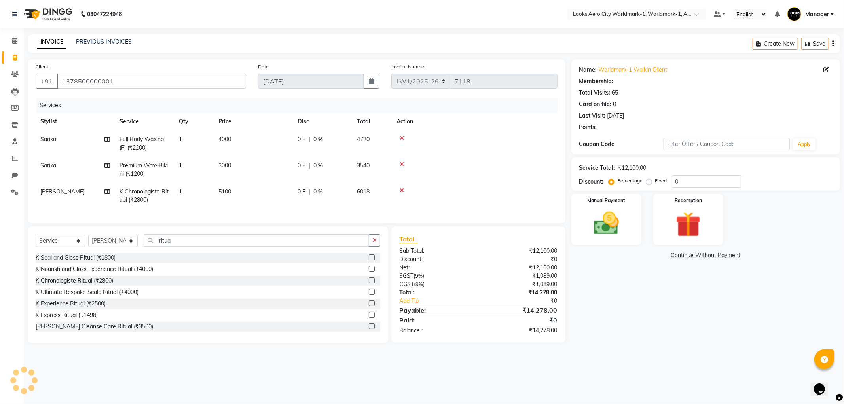
select select "1: Object"
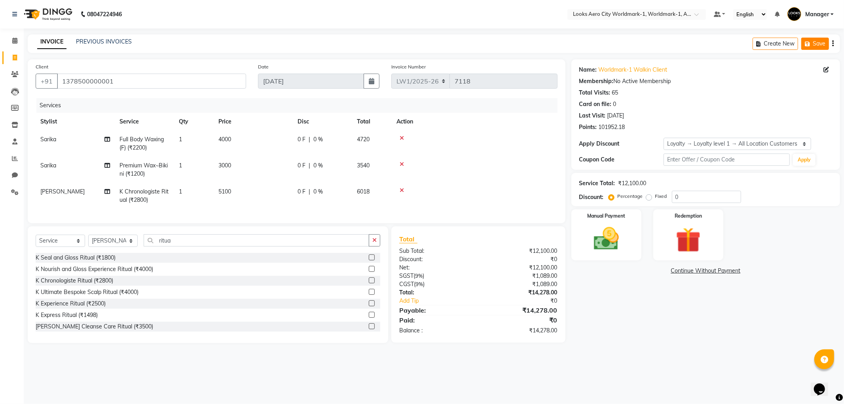
click at [813, 41] on button "Save" at bounding box center [816, 44] width 28 height 12
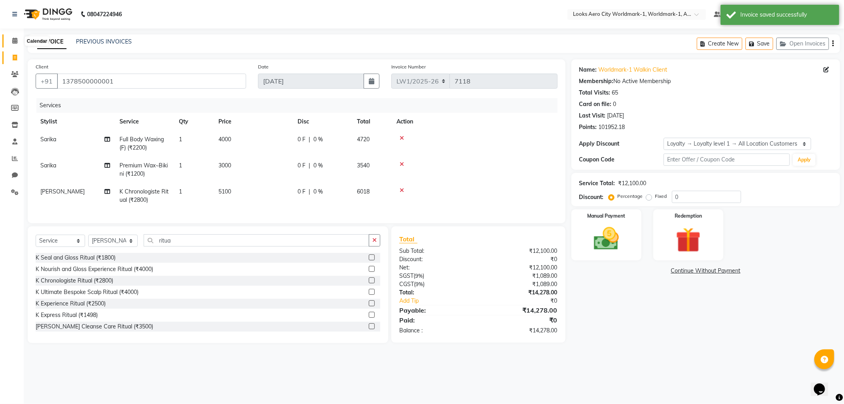
click at [14, 41] on icon at bounding box center [14, 41] width 5 height 6
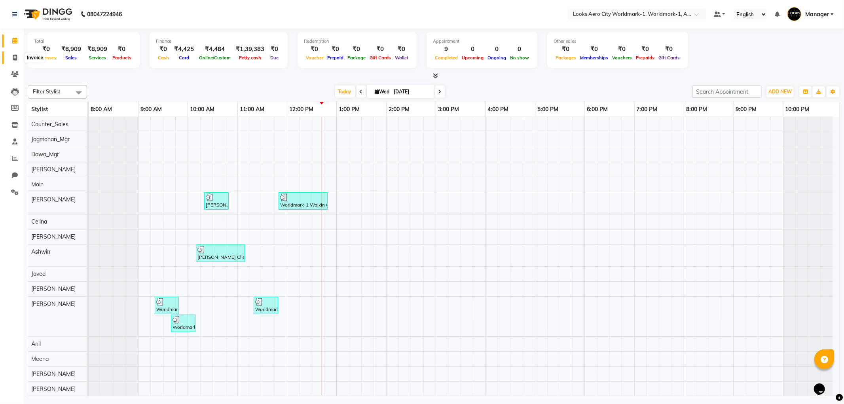
click at [15, 57] on icon at bounding box center [15, 58] width 4 height 6
select select "service"
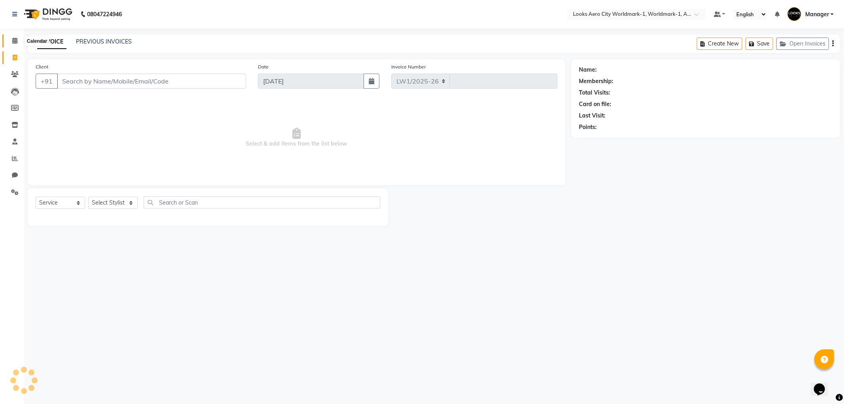
select select "8573"
type input "7118"
click at [13, 44] on icon at bounding box center [14, 41] width 5 height 6
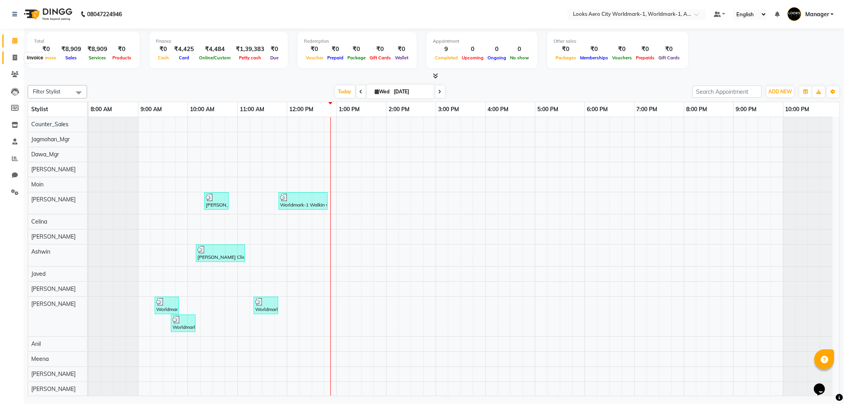
click at [8, 60] on span at bounding box center [15, 57] width 14 height 9
select select "service"
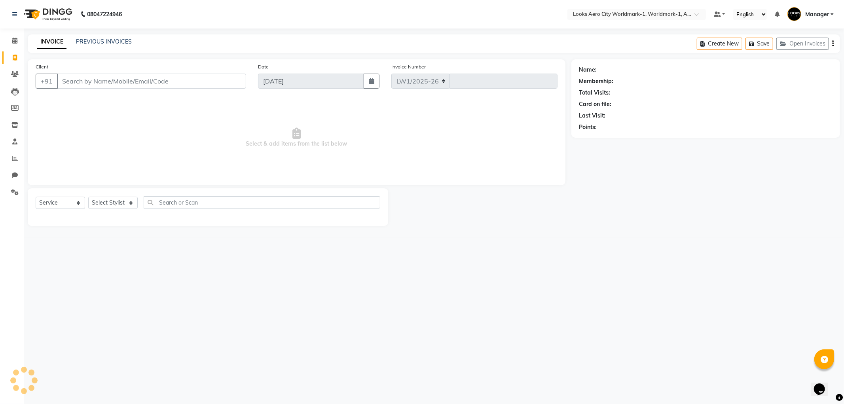
select select "8573"
type input "7118"
type input "9810888024"
select select "1: Object"
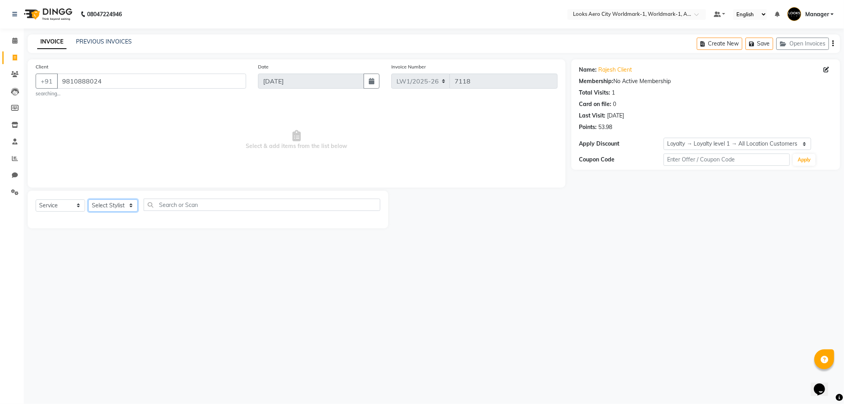
click at [103, 205] on select "Select Stylist [PERSON_NAME] [PERSON_NAME] [PERSON_NAME] [PERSON_NAME] Counter_…" at bounding box center [112, 205] width 49 height 12
select select "84543"
click at [88, 199] on select "Select Stylist [PERSON_NAME] [PERSON_NAME] [PERSON_NAME] [PERSON_NAME] Counter_…" at bounding box center [112, 205] width 49 height 12
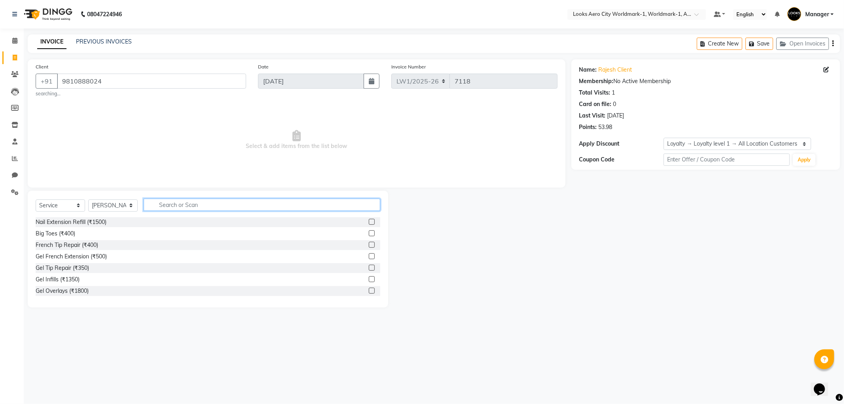
click at [170, 204] on input "text" at bounding box center [262, 205] width 237 height 12
type input "cut"
click at [369, 233] on label at bounding box center [372, 233] width 6 height 6
click at [369, 233] on input "checkbox" at bounding box center [371, 233] width 5 height 5
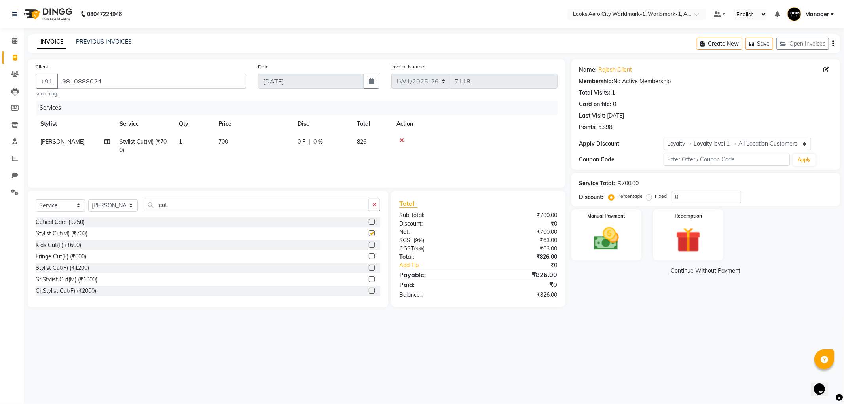
checkbox input "false"
click at [175, 206] on input "cut" at bounding box center [257, 205] width 226 height 12
drag, startPoint x: 243, startPoint y: 141, endPoint x: 247, endPoint y: 141, distance: 4.0
click at [243, 141] on td "700" at bounding box center [253, 146] width 79 height 26
select select "84543"
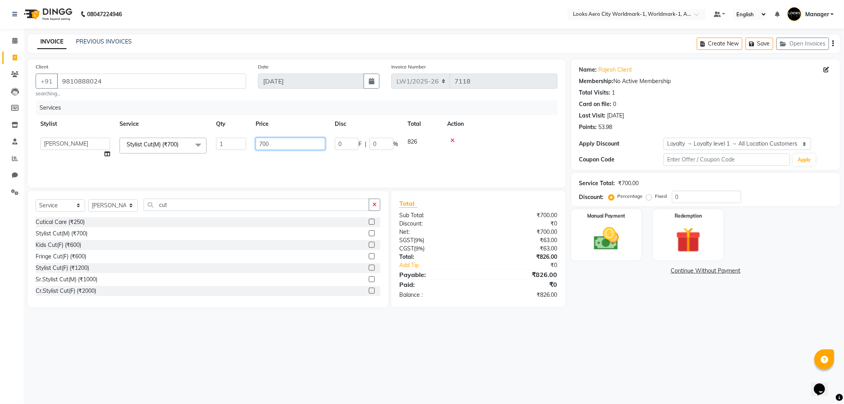
drag, startPoint x: 264, startPoint y: 142, endPoint x: 256, endPoint y: 143, distance: 7.7
click at [256, 143] on input "700" at bounding box center [291, 144] width 70 height 12
type input "600"
click at [513, 359] on div "08047224946 Select Location × Looks Aero City Worldmark-1, Worldmark-1, Aerocit…" at bounding box center [422, 202] width 844 height 404
drag, startPoint x: 669, startPoint y: 197, endPoint x: 663, endPoint y: 197, distance: 6.3
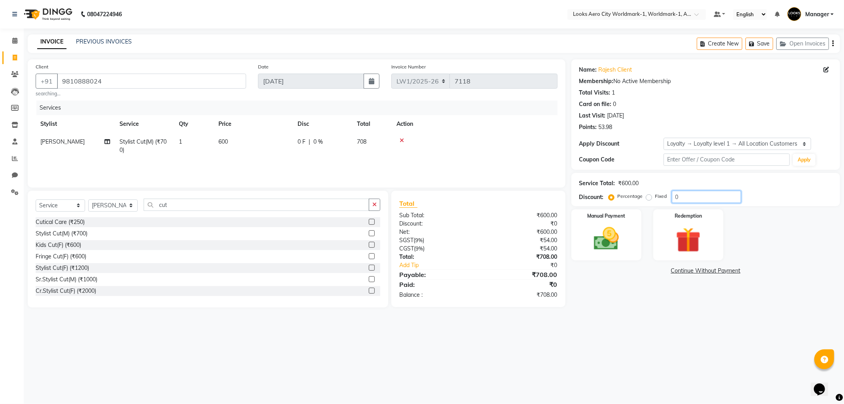
click at [663, 197] on div "Percentage Fixed 0" at bounding box center [675, 197] width 131 height 12
type input "10"
click at [640, 361] on div "08047224946 Select Location × Looks Aero City Worldmark-1, Worldmark-1, Aerocit…" at bounding box center [422, 202] width 844 height 404
click at [612, 242] on img at bounding box center [606, 239] width 42 height 30
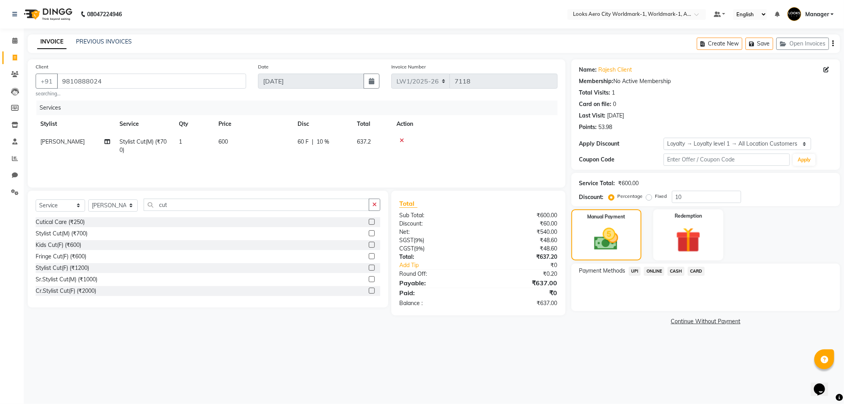
click at [693, 270] on span "CARD" at bounding box center [696, 271] width 17 height 9
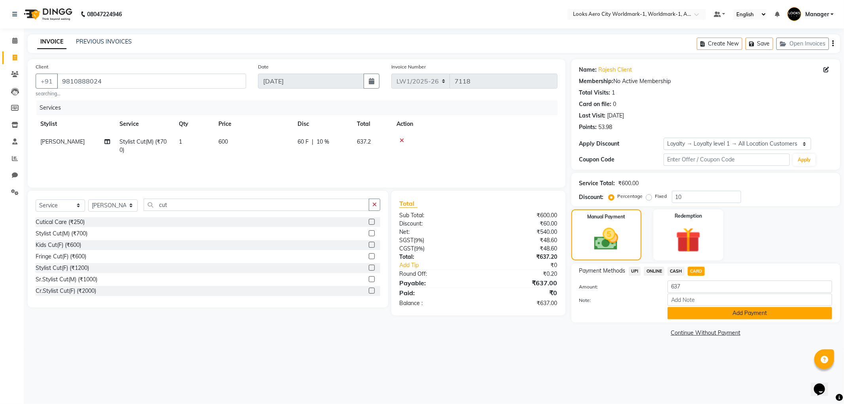
click at [694, 313] on button "Add Payment" at bounding box center [750, 313] width 165 height 12
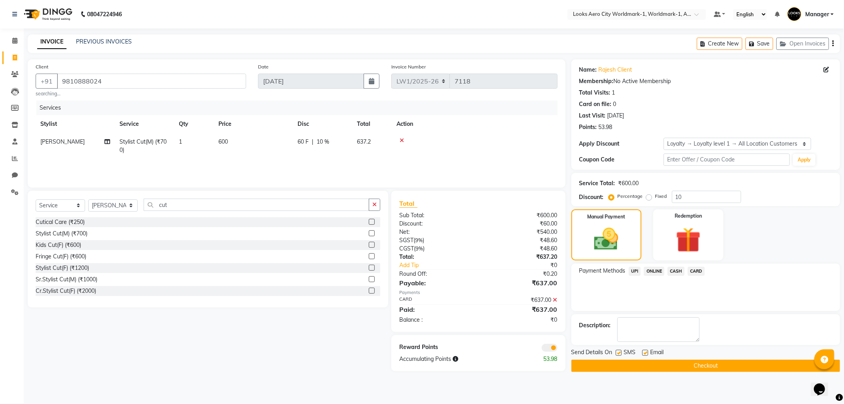
click at [646, 353] on label at bounding box center [645, 353] width 6 height 6
click at [646, 353] on input "checkbox" at bounding box center [644, 353] width 5 height 5
checkbox input "false"
click at [626, 365] on button "Checkout" at bounding box center [706, 366] width 269 height 12
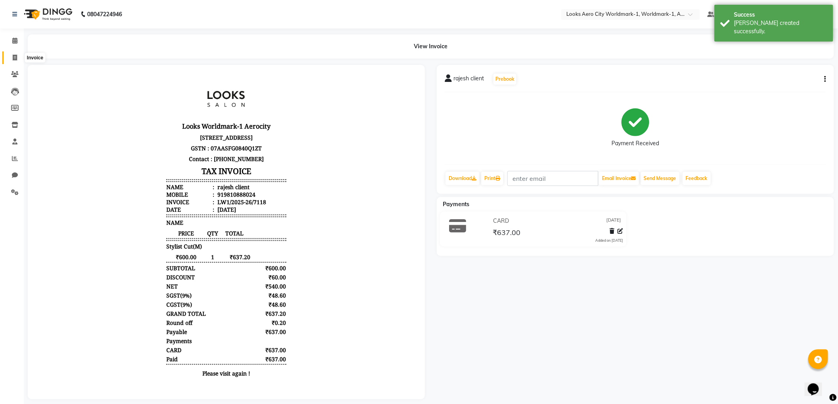
click at [13, 58] on icon at bounding box center [15, 58] width 4 height 6
select select "service"
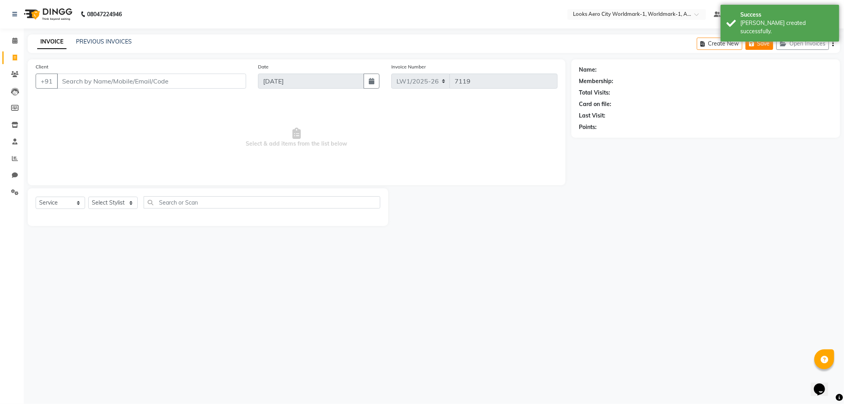
click at [754, 42] on icon "button" at bounding box center [753, 44] width 8 height 6
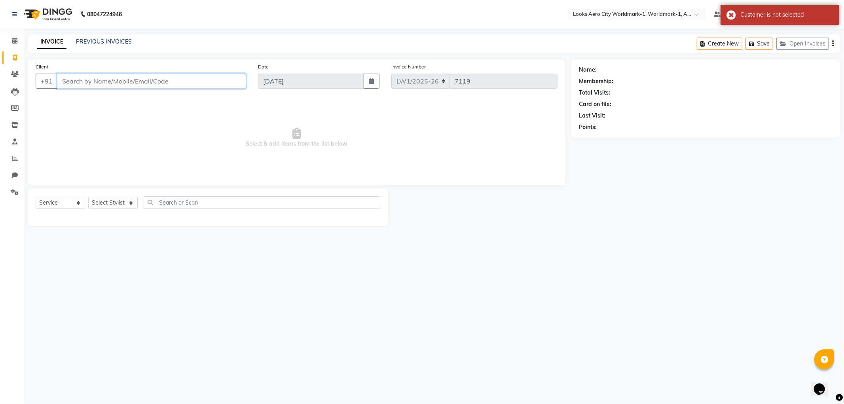
click at [109, 82] on input "Client" at bounding box center [151, 81] width 189 height 15
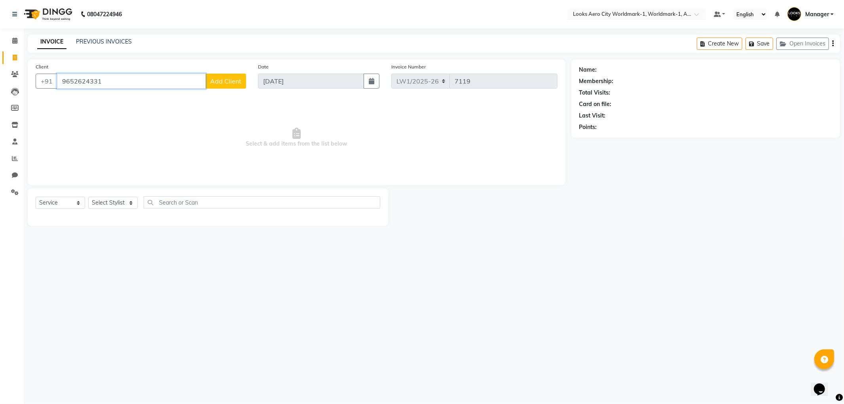
type input "9652624331"
click at [231, 81] on span "Add Client" at bounding box center [225, 81] width 31 height 8
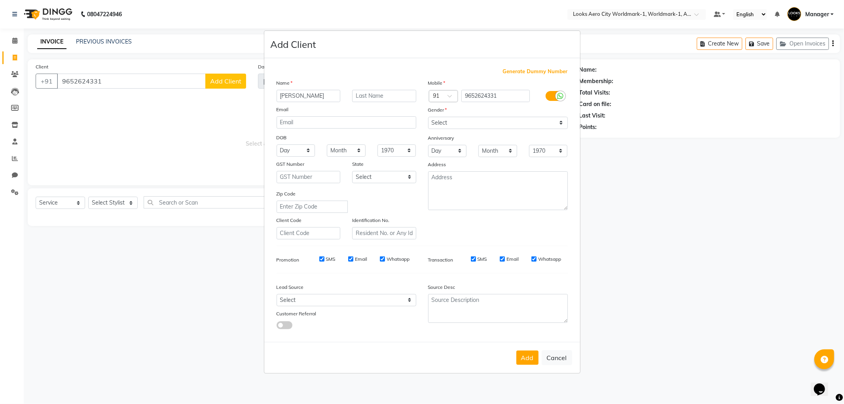
type input "[PERSON_NAME]"
click at [358, 93] on input "text" at bounding box center [384, 96] width 64 height 12
type input "client"
click at [455, 122] on select "Select [DEMOGRAPHIC_DATA] [DEMOGRAPHIC_DATA] Other Prefer Not To Say" at bounding box center [498, 123] width 140 height 12
select select "[DEMOGRAPHIC_DATA]"
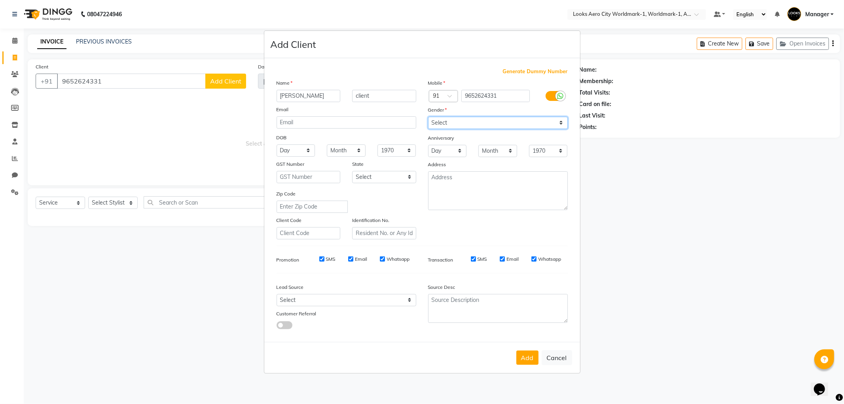
click at [428, 117] on select "Select [DEMOGRAPHIC_DATA] [DEMOGRAPHIC_DATA] Other Prefer Not To Say" at bounding box center [498, 123] width 140 height 12
click at [531, 354] on button "Add" at bounding box center [528, 358] width 22 height 14
select select
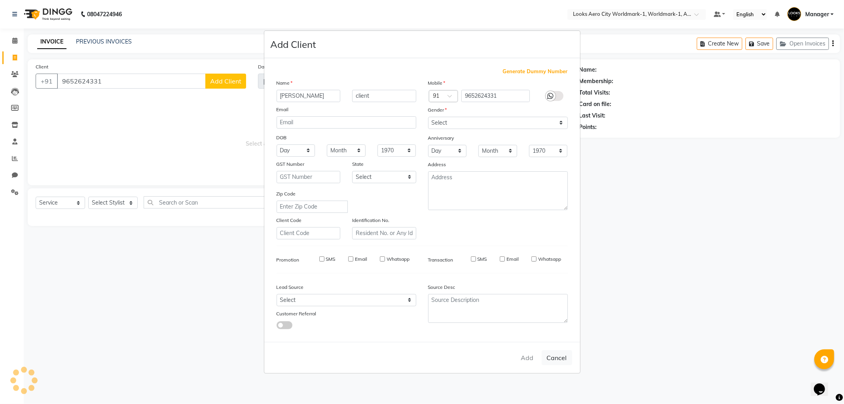
select select
checkbox input "false"
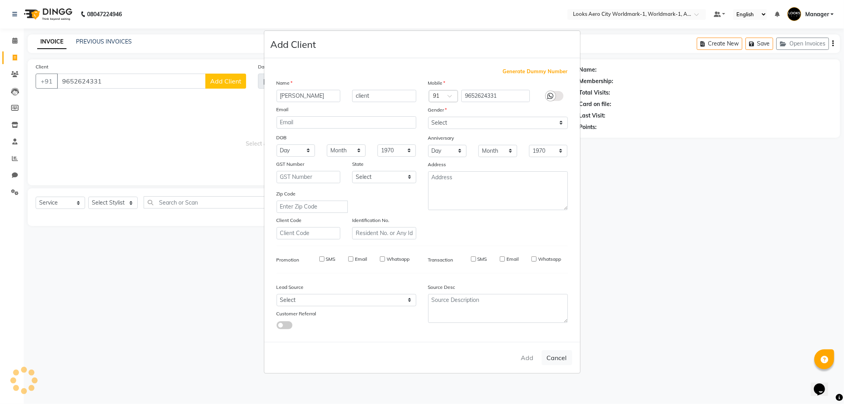
checkbox input "false"
click at [113, 313] on ngb-modal-window "Add Client Generate Dummy Number Name Email DOB Day 01 02 03 04 05 06 07 08 09 …" at bounding box center [422, 202] width 844 height 404
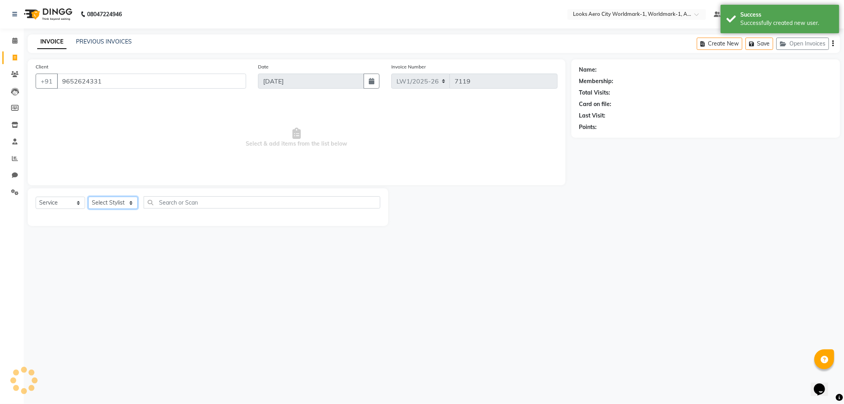
click at [97, 204] on select "Select Stylist [PERSON_NAME] [PERSON_NAME] [PERSON_NAME] [PERSON_NAME] Counter_…" at bounding box center [112, 203] width 49 height 12
select select "1: Object"
select select "84535"
click at [88, 197] on select "Select Stylist [PERSON_NAME] [PERSON_NAME] [PERSON_NAME] [PERSON_NAME] Counter_…" at bounding box center [112, 203] width 49 height 12
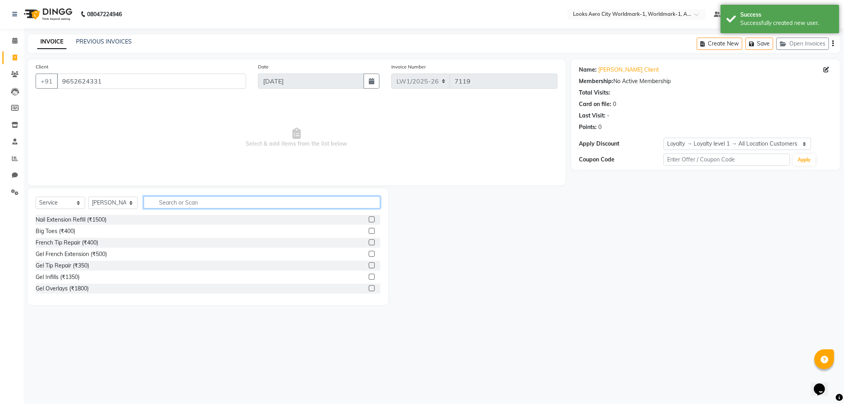
click at [199, 205] on input "text" at bounding box center [262, 202] width 237 height 12
type input "ritu"
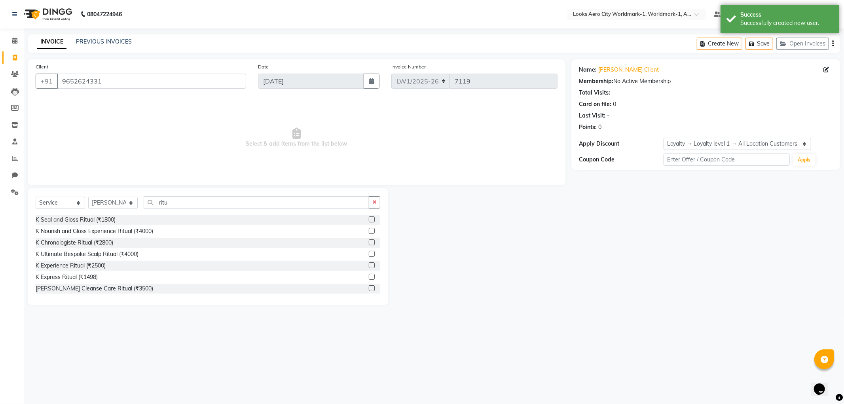
drag, startPoint x: 363, startPoint y: 243, endPoint x: 361, endPoint y: 239, distance: 4.6
click at [369, 243] on label at bounding box center [372, 242] width 6 height 6
click at [369, 243] on input "checkbox" at bounding box center [371, 242] width 5 height 5
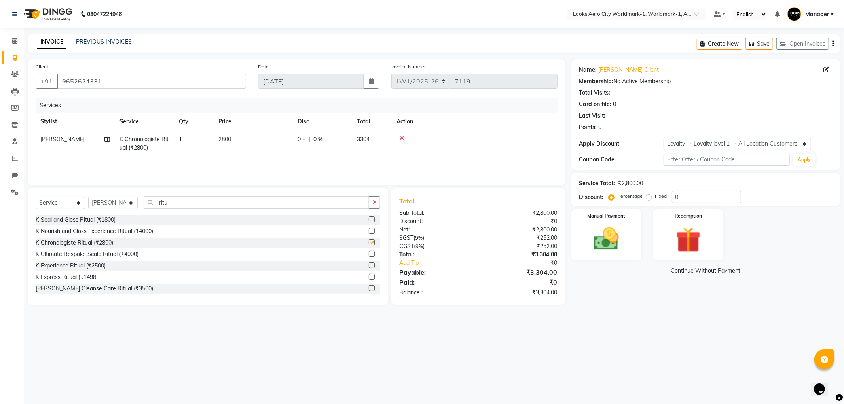
checkbox input "false"
drag, startPoint x: 262, startPoint y: 144, endPoint x: 291, endPoint y: 150, distance: 30.1
click at [268, 149] on td "2800" at bounding box center [253, 144] width 79 height 26
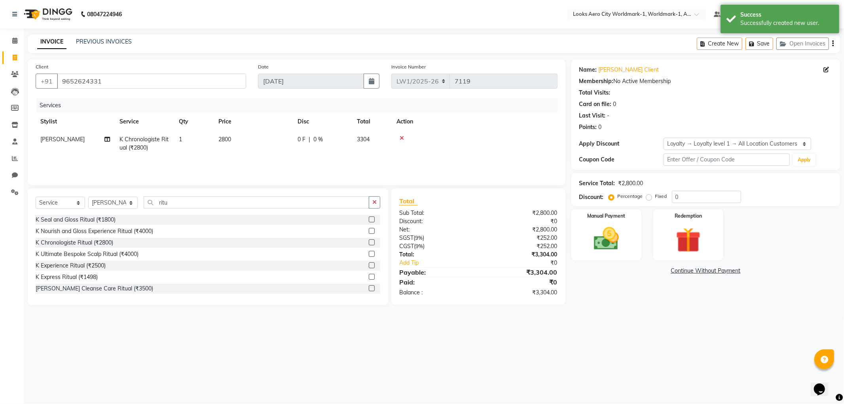
select select "84535"
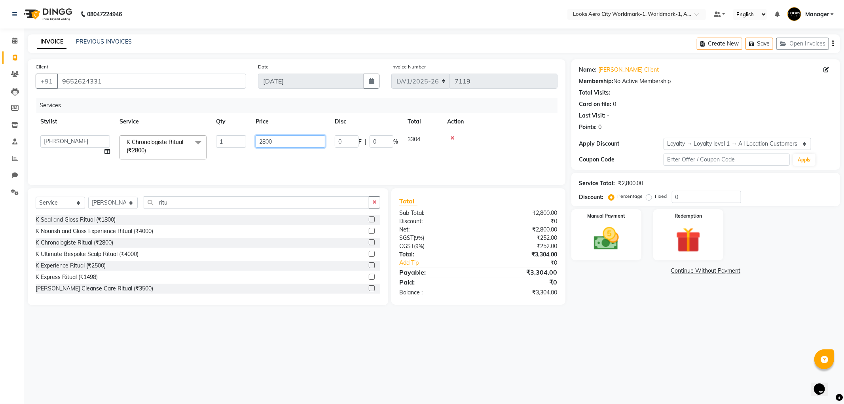
drag, startPoint x: 283, startPoint y: 137, endPoint x: 231, endPoint y: 139, distance: 51.9
click at [231, 139] on tr "Abhishek_Nails [PERSON_NAME] [PERSON_NAME] [PERSON_NAME] [PERSON_NAME] Counter_…" at bounding box center [297, 148] width 522 height 34
type input "5100"
click at [244, 343] on div "08047224946 Select Location × Looks Aero City Worldmark-1, Worldmark-1, Aerocit…" at bounding box center [422, 202] width 844 height 404
click at [114, 200] on select "Select Stylist [PERSON_NAME] [PERSON_NAME] [PERSON_NAME] [PERSON_NAME] Counter_…" at bounding box center [112, 203] width 49 height 12
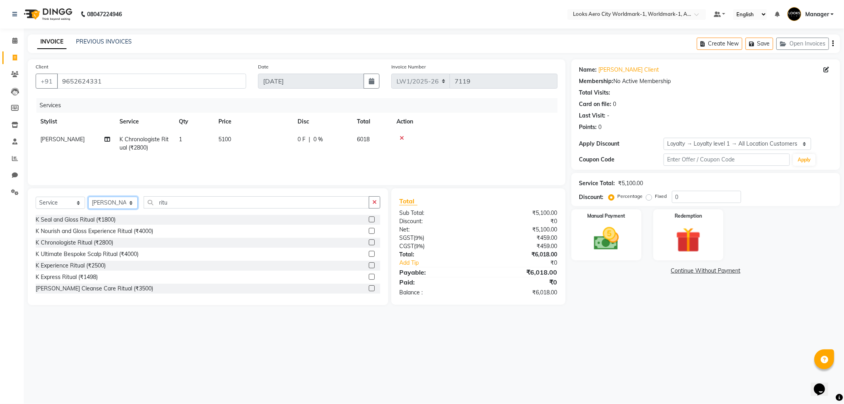
select select "84548"
click at [88, 197] on select "Select Stylist [PERSON_NAME] [PERSON_NAME] [PERSON_NAME] [PERSON_NAME] Counter_…" at bounding box center [112, 203] width 49 height 12
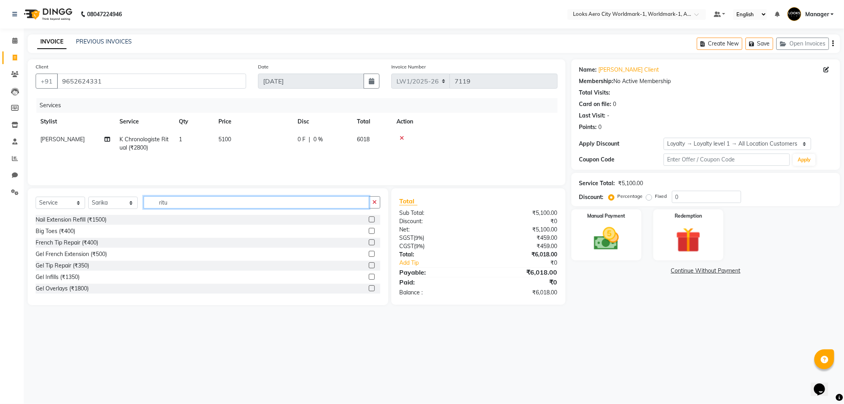
drag, startPoint x: 152, startPoint y: 201, endPoint x: 141, endPoint y: 203, distance: 11.3
click at [141, 203] on div "Select Service Product Membership Package Voucher Prepaid Gift Card Select Styl…" at bounding box center [208, 205] width 345 height 19
type input "biki"
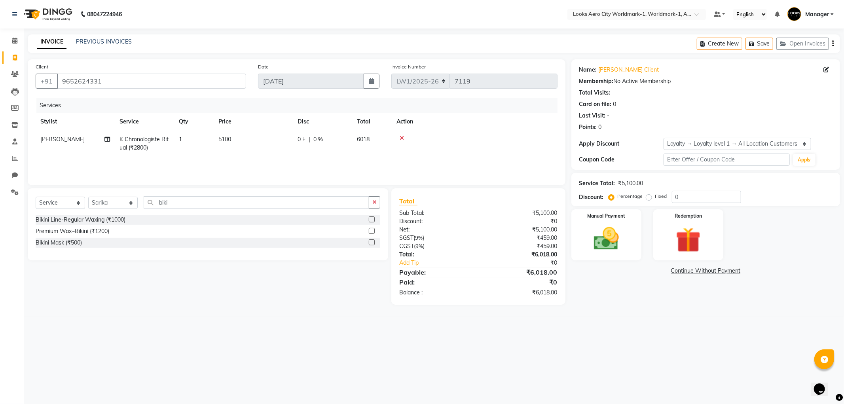
click at [371, 230] on label at bounding box center [372, 231] width 6 height 6
click at [371, 230] on input "checkbox" at bounding box center [371, 231] width 5 height 5
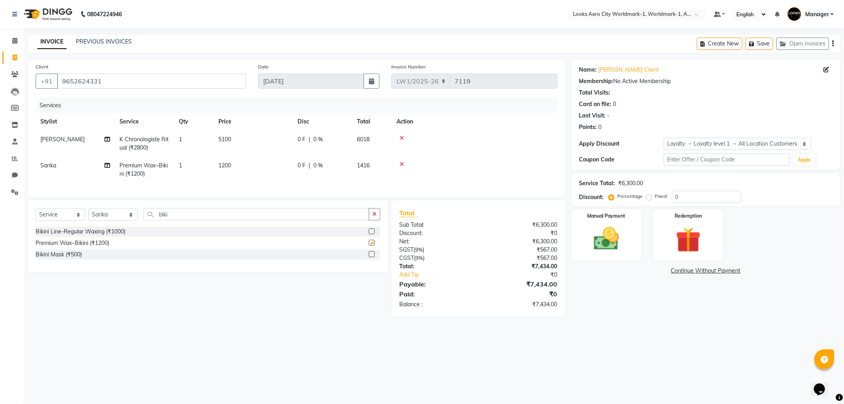
checkbox input "false"
click at [135, 217] on div "Select Service Product Membership Package Voucher Prepaid Gift Card Select Styl…" at bounding box center [208, 217] width 345 height 19
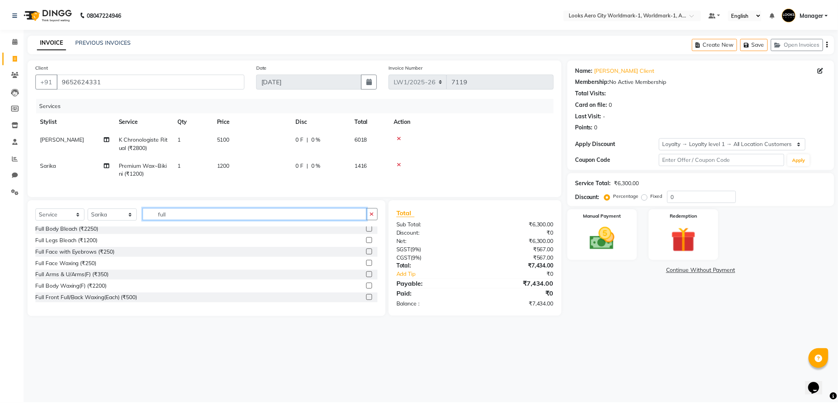
scroll to position [44, 0]
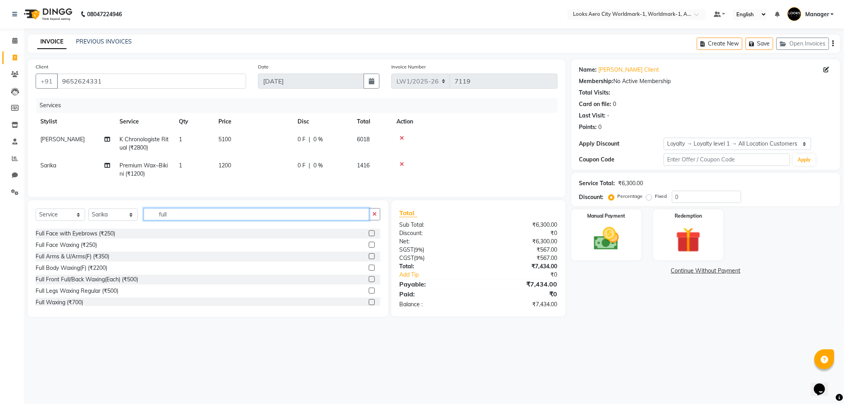
type input "full"
click at [369, 271] on label at bounding box center [372, 268] width 6 height 6
click at [369, 271] on input "checkbox" at bounding box center [371, 268] width 5 height 5
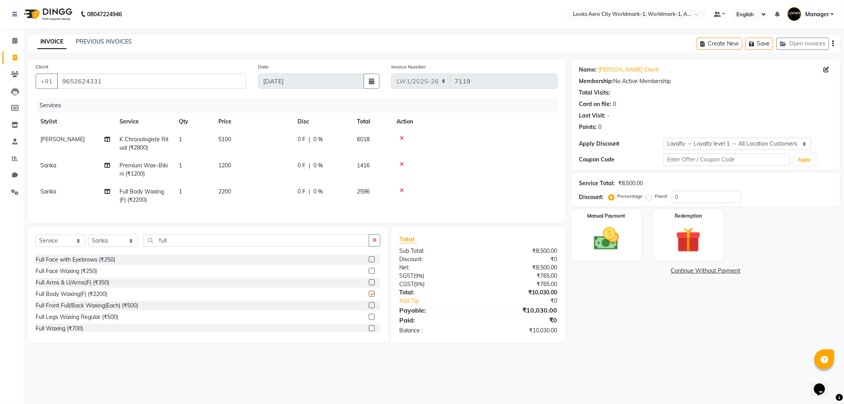
checkbox input "false"
drag, startPoint x: 257, startPoint y: 172, endPoint x: 274, endPoint y: 172, distance: 16.6
click at [257, 172] on td "1200" at bounding box center [253, 170] width 79 height 26
select select "84548"
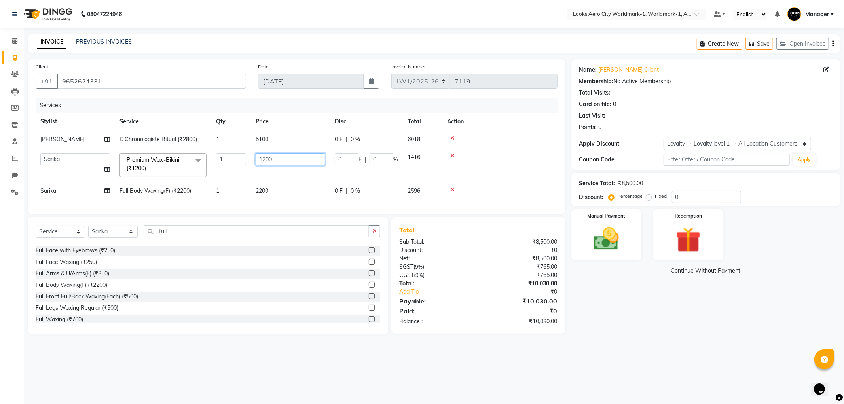
drag, startPoint x: 277, startPoint y: 157, endPoint x: 227, endPoint y: 156, distance: 49.9
click at [228, 157] on tr "Abhishek_Nails [PERSON_NAME] [PERSON_NAME] [PERSON_NAME] [PERSON_NAME] Counter_…" at bounding box center [297, 165] width 522 height 34
type input "3000"
click at [268, 186] on td "2200" at bounding box center [290, 191] width 79 height 18
select select "84548"
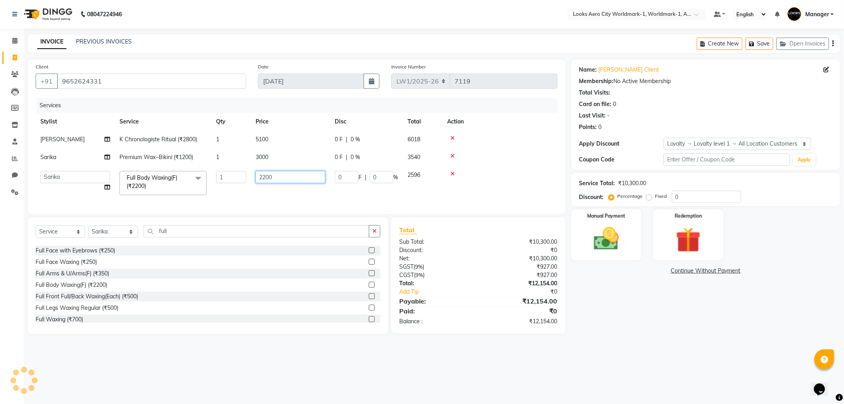
drag, startPoint x: 276, startPoint y: 179, endPoint x: 247, endPoint y: 176, distance: 29.4
click at [247, 176] on tr "Abhishek_Nails [PERSON_NAME] [PERSON_NAME] [PERSON_NAME] [PERSON_NAME] Counter_…" at bounding box center [297, 183] width 522 height 34
type input "4000"
click at [278, 361] on div "08047224946 Select Location × Looks Aero City Worldmark-1, Worldmark-1, Aerocit…" at bounding box center [422, 202] width 844 height 404
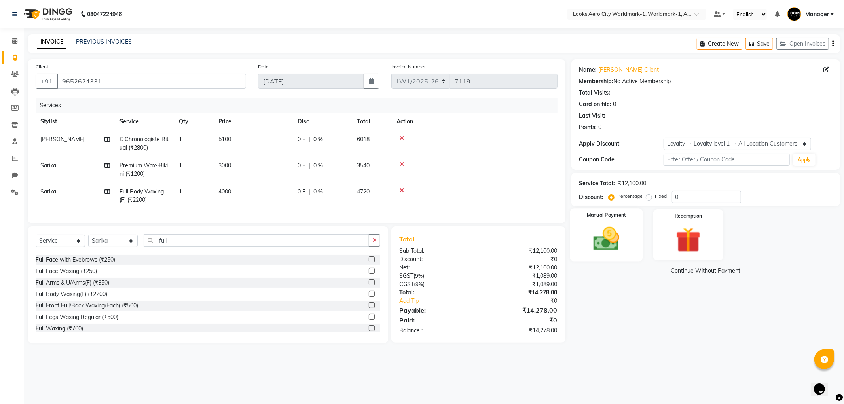
click at [602, 247] on img at bounding box center [606, 239] width 42 height 30
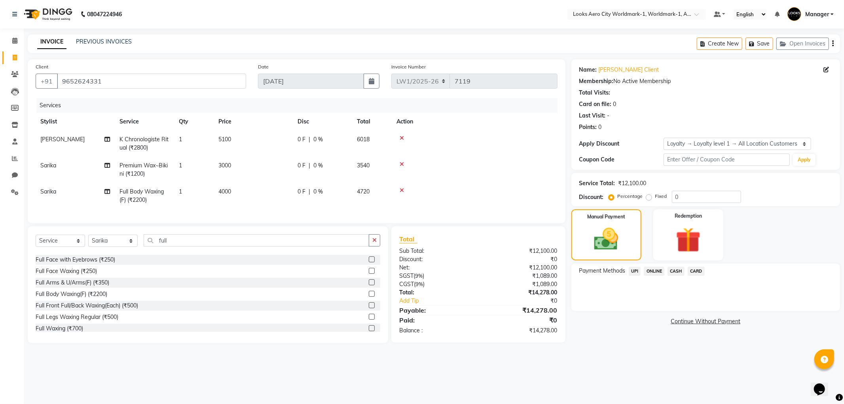
click at [636, 268] on span "UPI" at bounding box center [635, 271] width 12 height 9
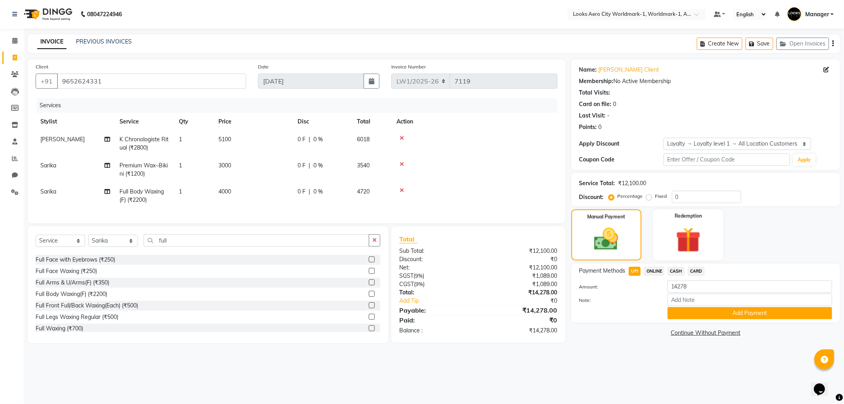
drag, startPoint x: 252, startPoint y: 167, endPoint x: 256, endPoint y: 165, distance: 4.6
click at [253, 166] on td "3000" at bounding box center [253, 170] width 79 height 26
select select "84548"
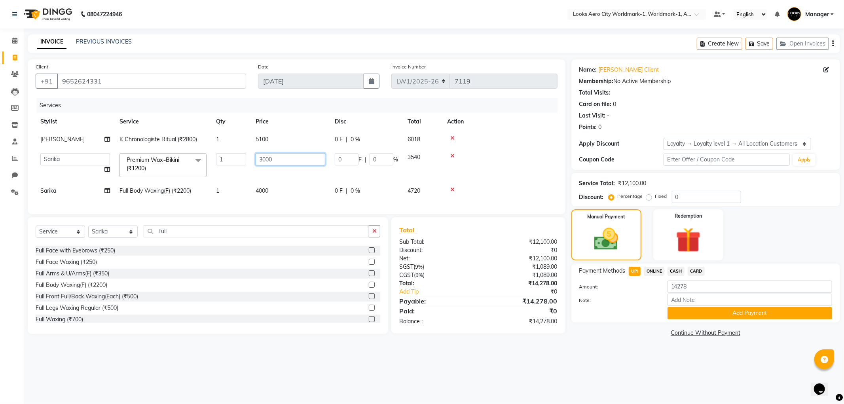
click at [289, 161] on input "3000" at bounding box center [291, 159] width 70 height 12
type input "3002"
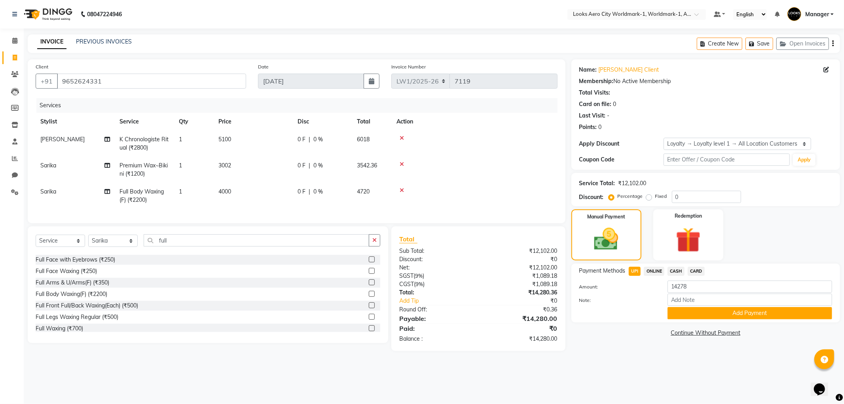
drag, startPoint x: 466, startPoint y: 396, endPoint x: 474, endPoint y: 392, distance: 8.9
click at [469, 394] on div "08047224946 Select Location × Looks Aero City Worldmark-1, Worldmark-1, Aerocit…" at bounding box center [422, 202] width 844 height 404
click at [677, 274] on span "CASH" at bounding box center [676, 271] width 17 height 9
type input "14280"
click at [690, 310] on button "Add Payment" at bounding box center [750, 313] width 165 height 12
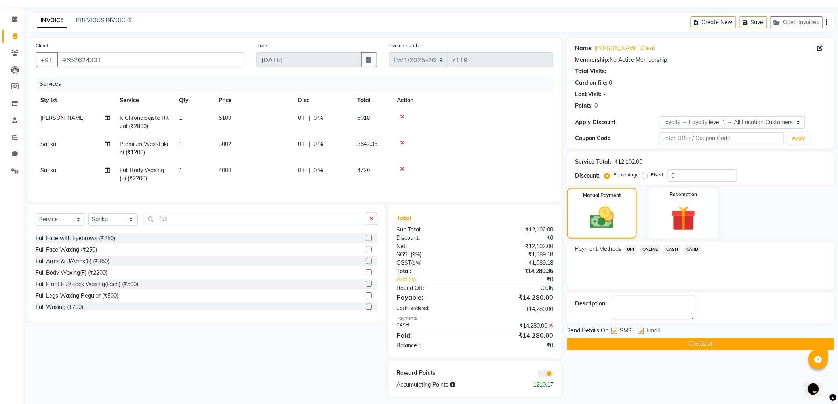
scroll to position [32, 0]
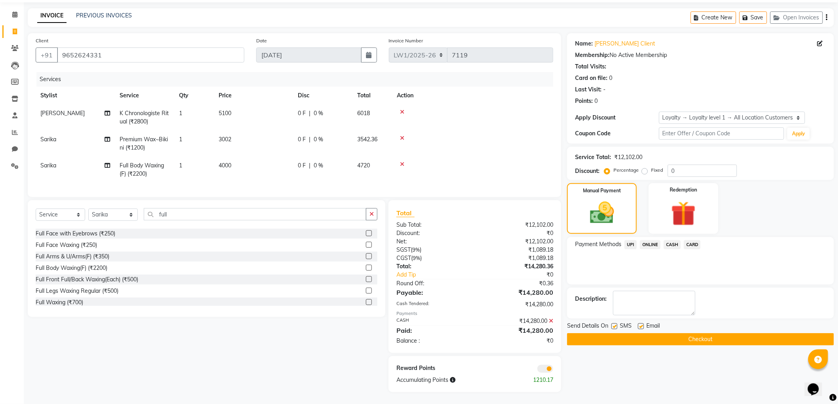
click at [640, 323] on label at bounding box center [641, 326] width 6 height 6
click at [640, 324] on input "checkbox" at bounding box center [640, 326] width 5 height 5
checkbox input "false"
click at [619, 333] on button "Checkout" at bounding box center [700, 339] width 267 height 12
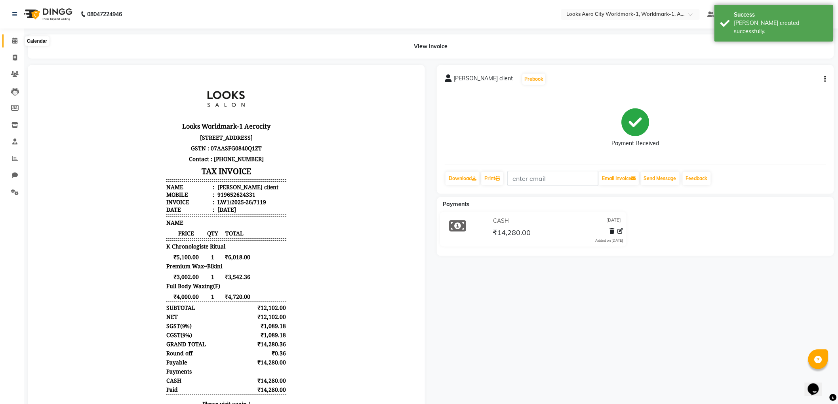
click at [11, 40] on span at bounding box center [15, 40] width 14 height 9
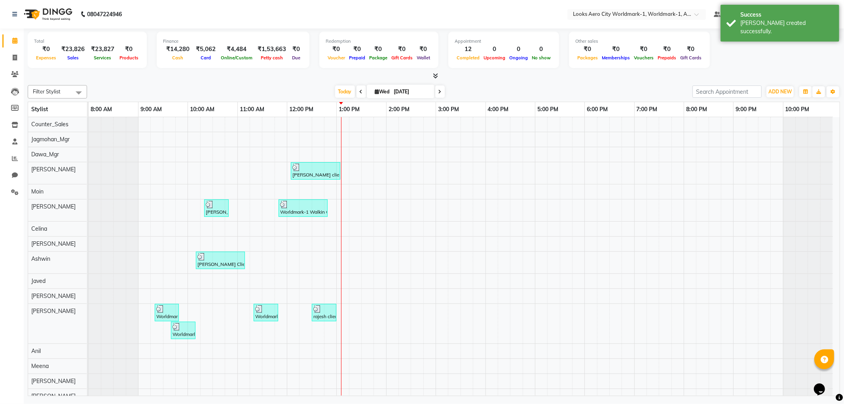
click at [11, 40] on span at bounding box center [15, 40] width 14 height 9
